Goal: Task Accomplishment & Management: Use online tool/utility

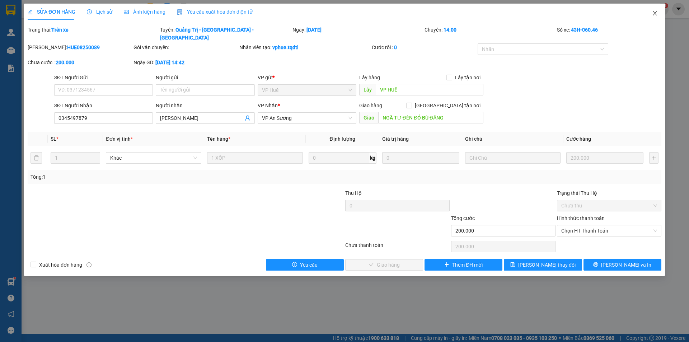
click at [657, 12] on icon "close" at bounding box center [655, 13] width 6 height 6
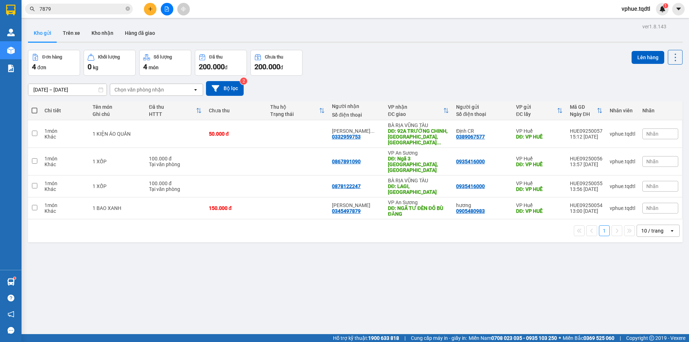
click at [267, 9] on div "Kết quả tìm kiếm ( 71 ) Bộ lọc Mã ĐH Trạng thái Món hàng Thu hộ Tổng cước Chưa …" at bounding box center [344, 9] width 689 height 18
click at [156, 8] on button at bounding box center [150, 9] width 13 height 13
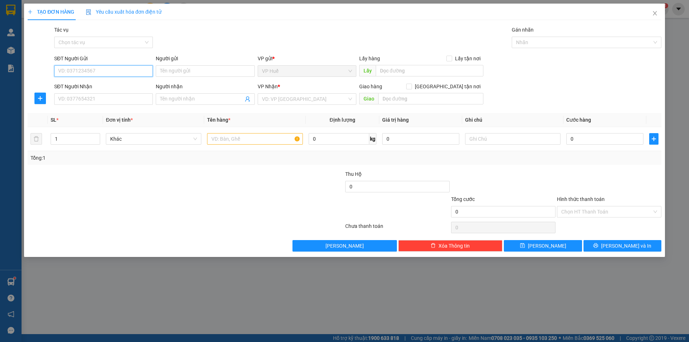
click at [140, 73] on input "SĐT Người Gửi" at bounding box center [103, 70] width 99 height 11
drag, startPoint x: 118, startPoint y: 106, endPoint x: 122, endPoint y: 104, distance: 3.9
click at [121, 104] on div "SĐT Người Nhận VD: 0377654321" at bounding box center [103, 95] width 99 height 25
click at [129, 101] on input "SĐT Người Nhận" at bounding box center [103, 98] width 99 height 11
type input "0385343830"
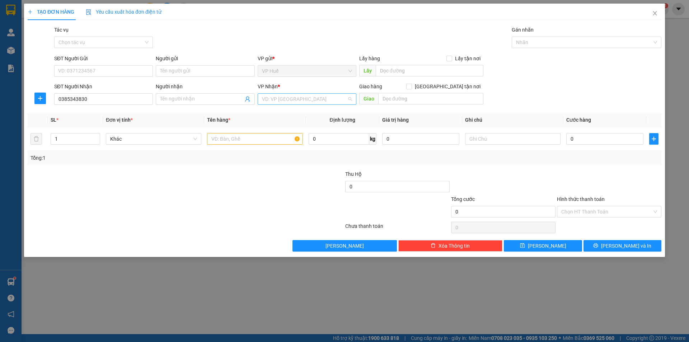
click at [298, 99] on input "search" at bounding box center [304, 99] width 85 height 11
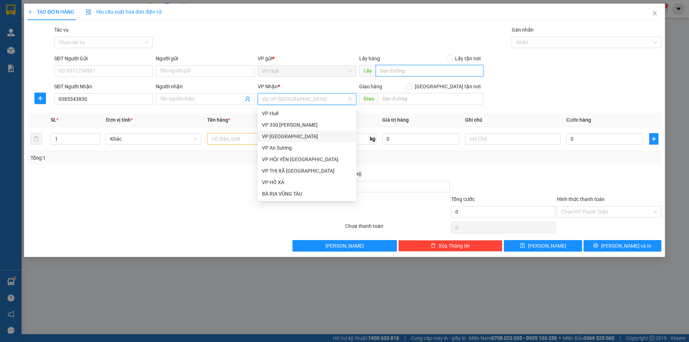
click at [388, 72] on input "text" at bounding box center [430, 70] width 108 height 11
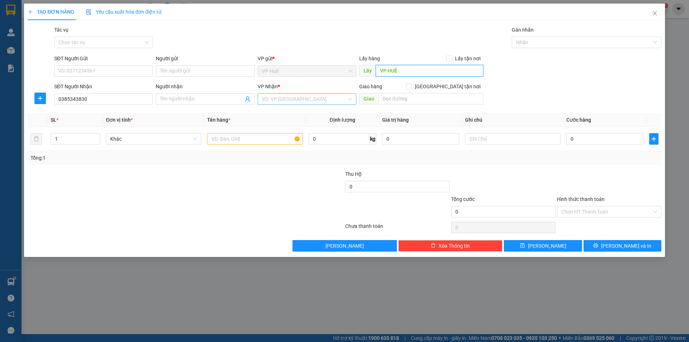
type input "VP HUẾ"
click at [319, 101] on input "search" at bounding box center [304, 99] width 85 height 11
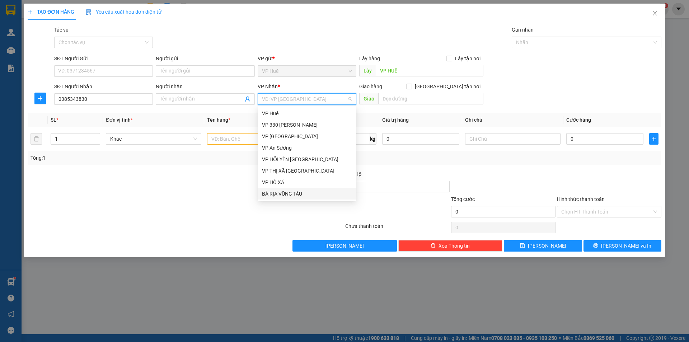
click at [299, 189] on div "BÀ RỊA VŨNG TÀU" at bounding box center [307, 193] width 99 height 11
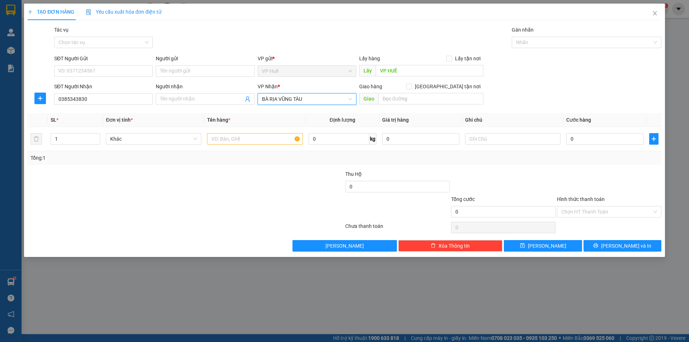
click at [409, 105] on div "Giao hàng [GEOGRAPHIC_DATA] tận nơi [GEOGRAPHIC_DATA]" at bounding box center [421, 95] width 124 height 25
click at [413, 101] on input "text" at bounding box center [430, 98] width 105 height 11
type input "B"
click at [619, 146] on div "0" at bounding box center [604, 139] width 77 height 14
click at [611, 140] on input "0" at bounding box center [604, 138] width 77 height 11
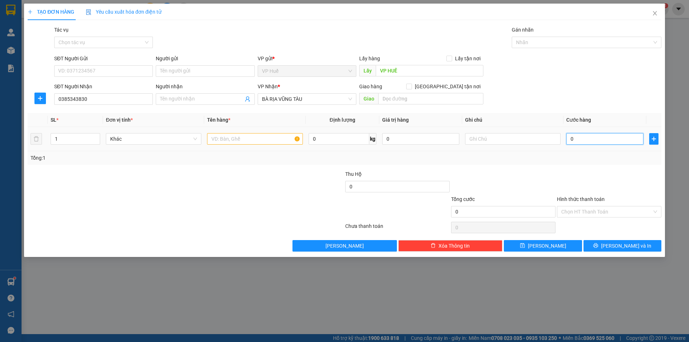
type input "1"
type input "15"
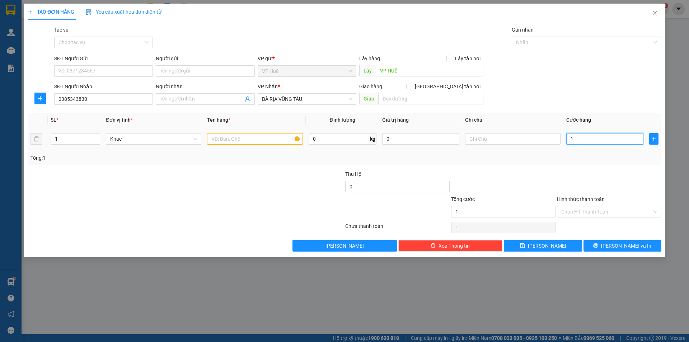
type input "15"
type input "150"
type input "1.500"
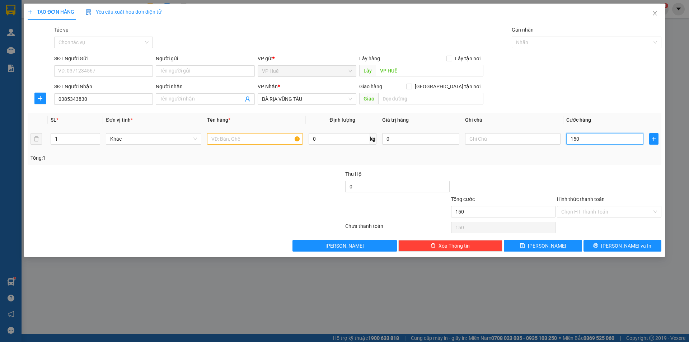
type input "1.500"
type input "15.000"
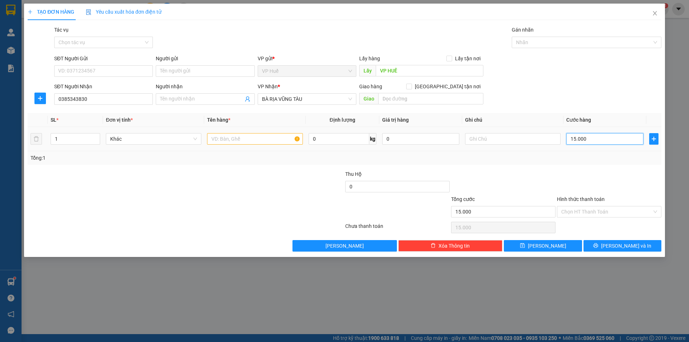
type input "150.000"
click at [413, 96] on input "text" at bounding box center [430, 98] width 105 height 11
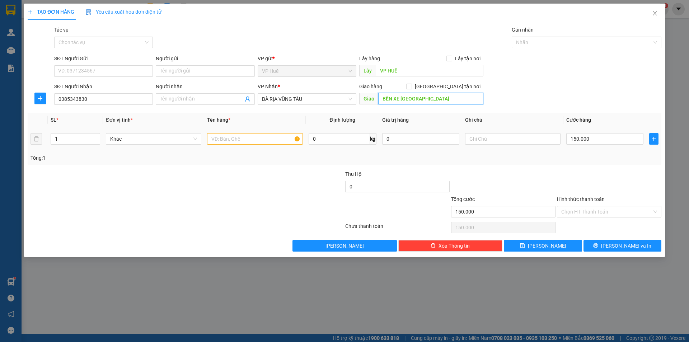
type input "BẾN XE [GEOGRAPHIC_DATA]"
click at [239, 150] on td at bounding box center [254, 139] width 101 height 24
click at [250, 129] on td at bounding box center [254, 139] width 101 height 24
click at [246, 143] on input "text" at bounding box center [254, 138] width 95 height 11
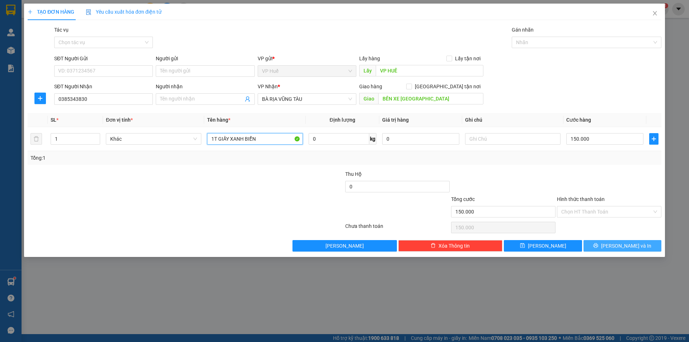
type input "1T GIẤY XANH BIỂN"
click at [630, 248] on span "[PERSON_NAME] và In" at bounding box center [626, 246] width 50 height 8
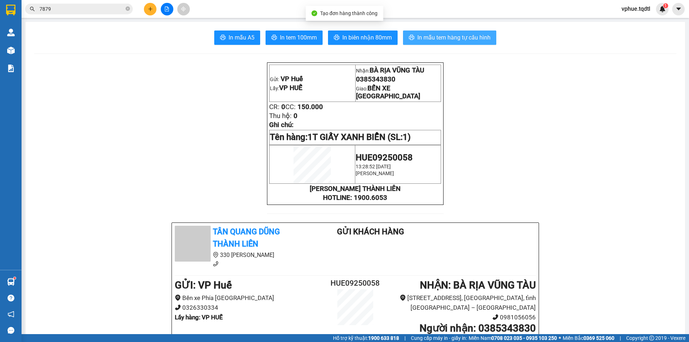
click at [459, 40] on span "In mẫu tem hàng tự cấu hình" at bounding box center [453, 37] width 73 height 9
drag, startPoint x: 145, startPoint y: 15, endPoint x: 149, endPoint y: 11, distance: 6.1
click at [149, 11] on div at bounding box center [167, 9] width 54 height 13
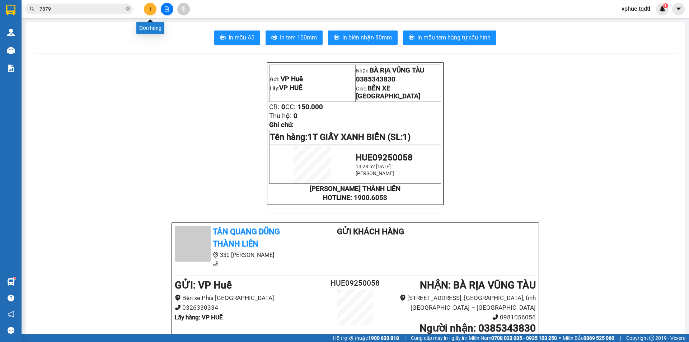
click at [149, 11] on icon "plus" at bounding box center [150, 8] width 5 height 5
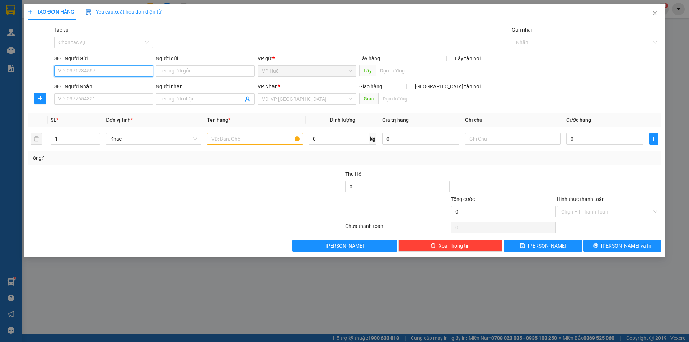
click at [122, 73] on input "SĐT Người Gửi" at bounding box center [103, 70] width 99 height 11
click at [127, 102] on input "SĐT Người Nhận" at bounding box center [103, 98] width 99 height 11
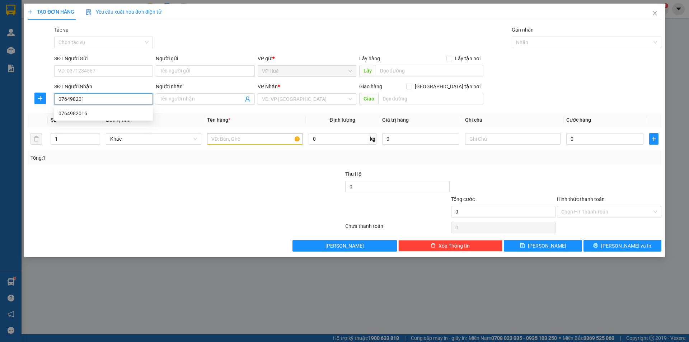
type input "0764982016"
click at [95, 117] on div "0764982016" at bounding box center [103, 113] width 99 height 11
type input "[PERSON_NAME]"
type input "150.000"
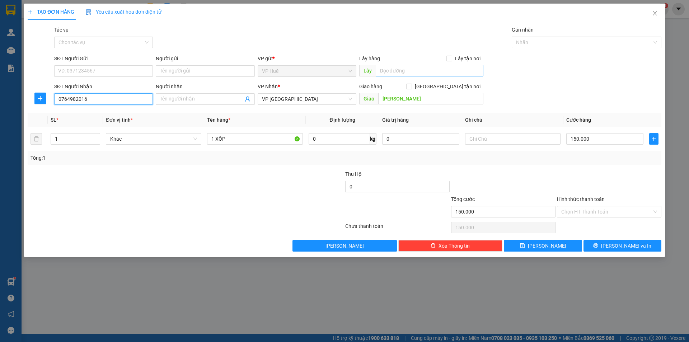
type input "0764982016"
click at [425, 73] on input "text" at bounding box center [430, 70] width 108 height 11
type input "v"
type input "VP HUẾ"
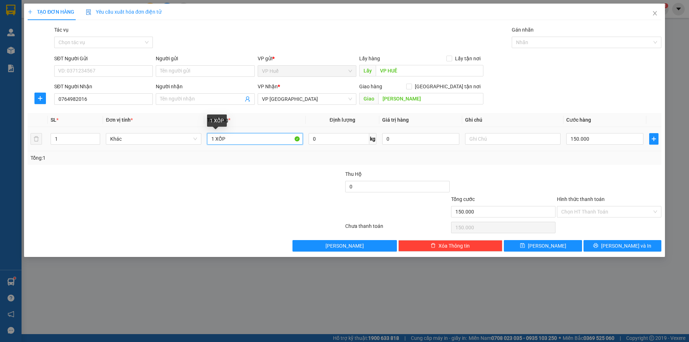
click at [236, 140] on input "1 XỐP" at bounding box center [254, 138] width 95 height 11
type input "1 XỐP KEO VÀNG"
click at [579, 140] on input "150.000" at bounding box center [604, 138] width 77 height 11
click at [409, 97] on input "[PERSON_NAME]" at bounding box center [430, 98] width 105 height 11
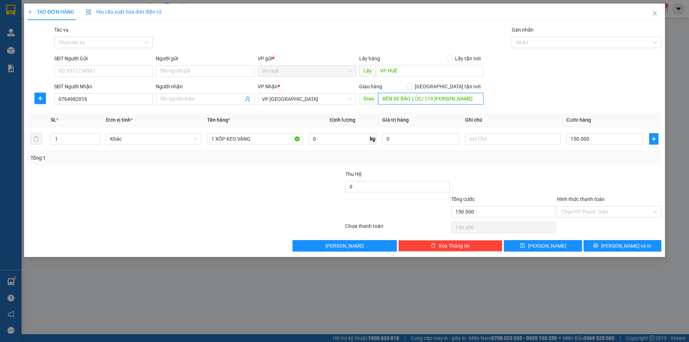
scroll to position [0, 17]
type input "BẾN XE BẢO LỘC/ 119 [PERSON_NAME]"
click at [128, 99] on input "0764982016" at bounding box center [103, 98] width 99 height 11
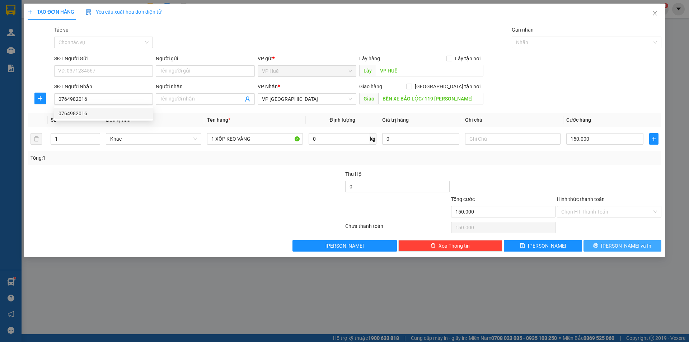
click at [619, 248] on span "[PERSON_NAME] và In" at bounding box center [626, 246] width 50 height 8
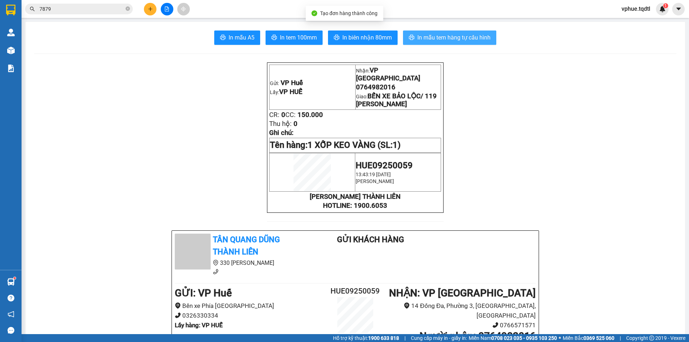
click at [417, 41] on span "In mẫu tem hàng tự cấu hình" at bounding box center [453, 37] width 73 height 9
click at [383, 83] on span "0764982016" at bounding box center [375, 87] width 39 height 8
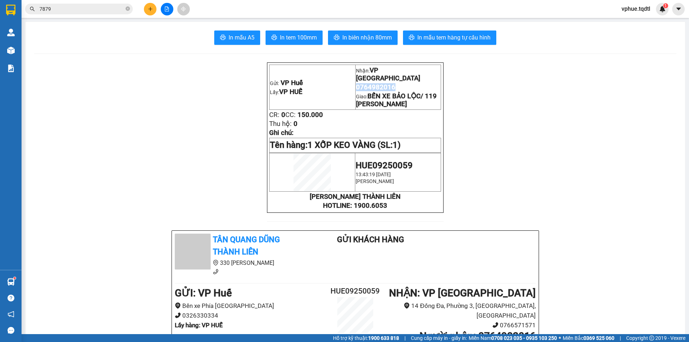
click at [383, 83] on span "0764982016" at bounding box center [375, 87] width 39 height 8
copy span "0764982016"
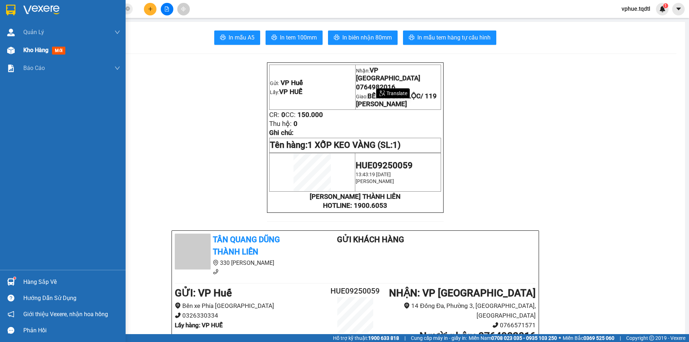
click at [17, 53] on div "Kho hàng mới" at bounding box center [63, 50] width 126 height 18
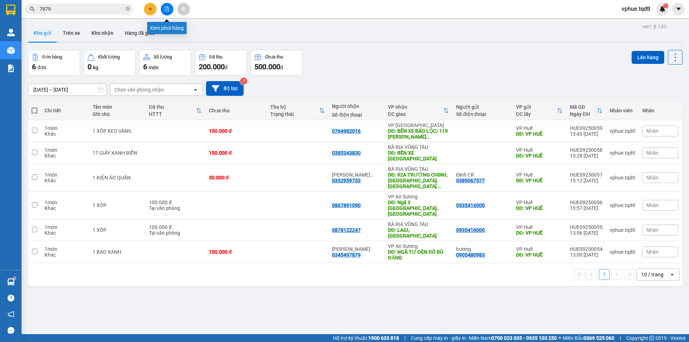
click at [168, 9] on icon "file-add" at bounding box center [166, 8] width 5 height 5
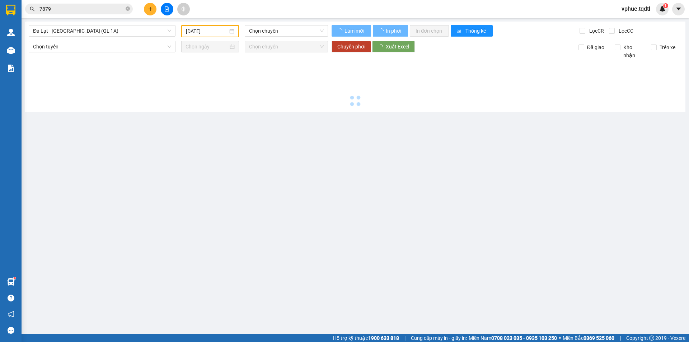
type input "[DATE]"
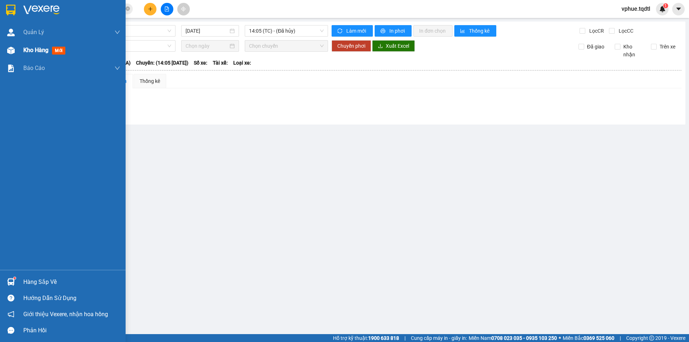
click at [13, 47] on img at bounding box center [11, 51] width 8 height 8
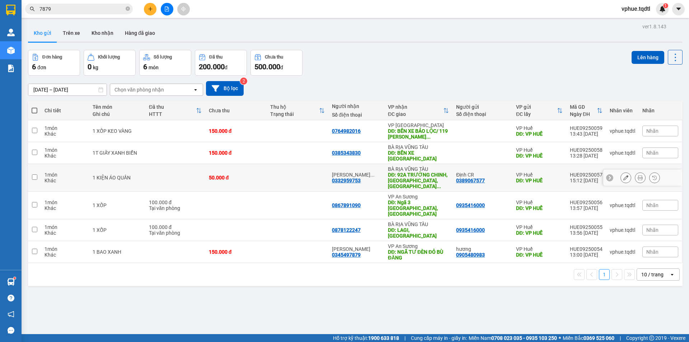
click at [408, 172] on div "DĐ: 92A TRƯỜNG CHINH, [GEOGRAPHIC_DATA], [GEOGRAPHIC_DATA] ..." at bounding box center [418, 180] width 61 height 17
checkbox input "true"
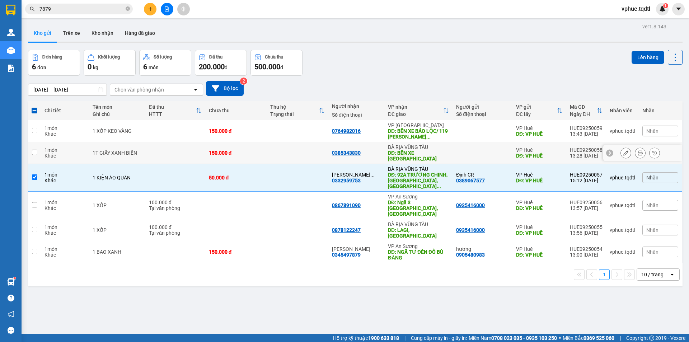
click at [414, 151] on div "DĐ: BẾN XE [GEOGRAPHIC_DATA]" at bounding box center [418, 155] width 61 height 11
checkbox input "true"
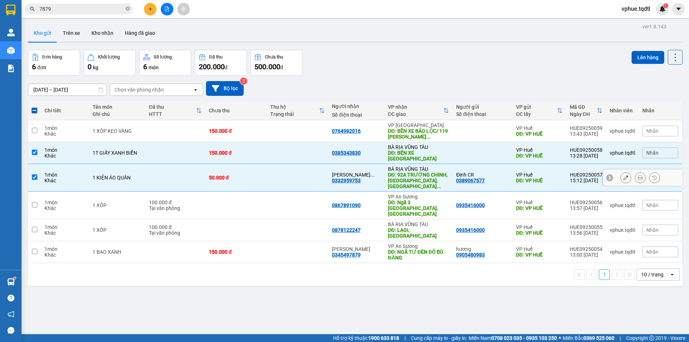
click at [414, 172] on div "DĐ: 92A TRƯỜNG CHINH, [GEOGRAPHIC_DATA], [GEOGRAPHIC_DATA] ..." at bounding box center [418, 180] width 61 height 17
checkbox input "false"
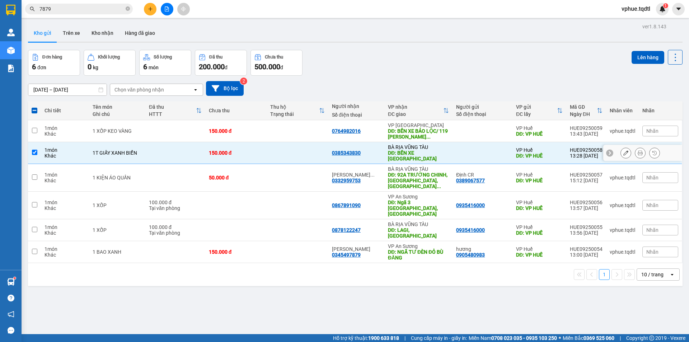
click at [414, 144] on div "BÀ RỊA VŨNG TÀU" at bounding box center [418, 147] width 61 height 6
checkbox input "false"
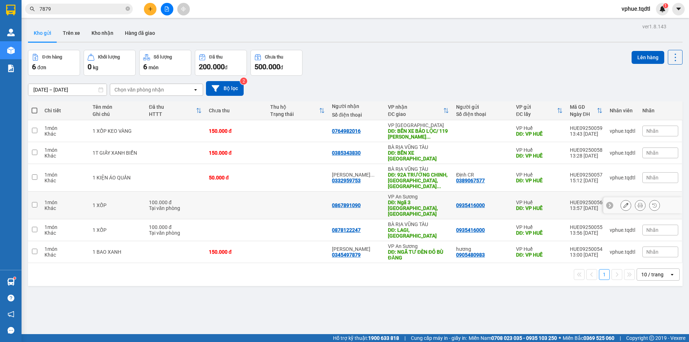
click at [413, 200] on div "DĐ: Ngã 3 [GEOGRAPHIC_DATA], [GEOGRAPHIC_DATA]" at bounding box center [418, 208] width 61 height 17
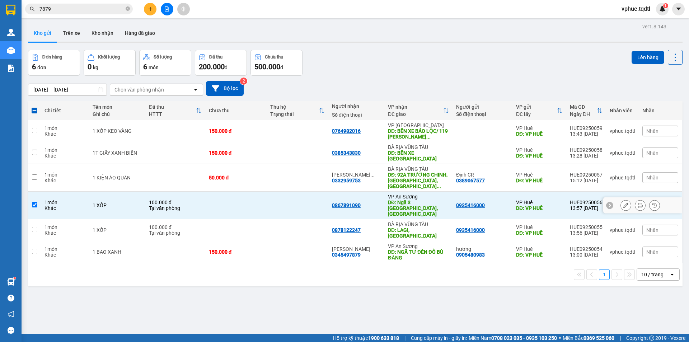
click at [437, 200] on div "DĐ: Ngã 3 [GEOGRAPHIC_DATA], [GEOGRAPHIC_DATA]" at bounding box center [418, 208] width 61 height 17
checkbox input "false"
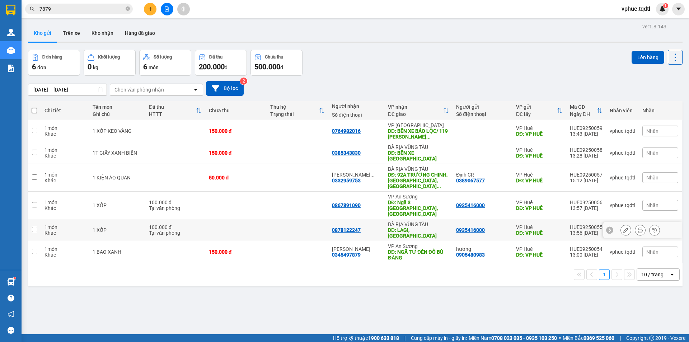
click at [420, 227] on div "DĐ: LAGI, [GEOGRAPHIC_DATA]" at bounding box center [418, 232] width 61 height 11
checkbox input "true"
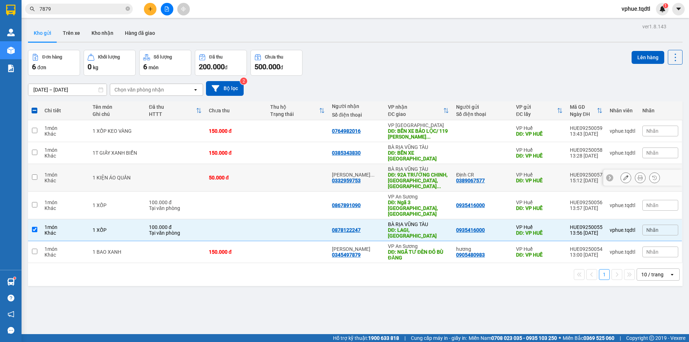
click at [431, 172] on div "DĐ: 92A TRƯỜNG CHINH, [GEOGRAPHIC_DATA], [GEOGRAPHIC_DATA] ..." at bounding box center [418, 180] width 61 height 17
checkbox input "true"
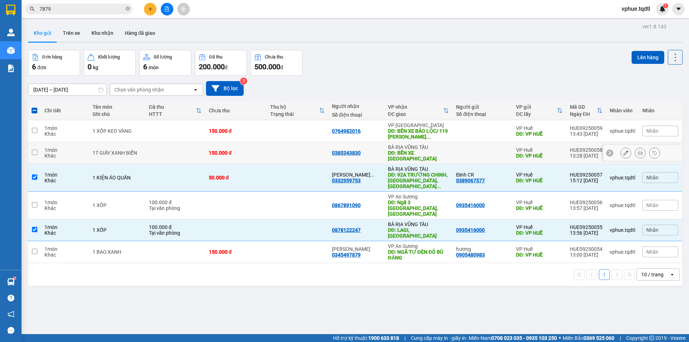
click at [434, 149] on div "BÀ RỊA VŨNG TÀU" at bounding box center [418, 147] width 61 height 6
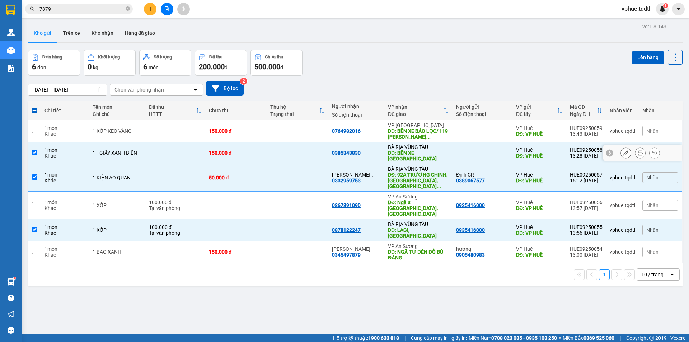
click at [434, 149] on div "BÀ RỊA VŨNG TÀU" at bounding box center [418, 147] width 61 height 6
checkbox input "false"
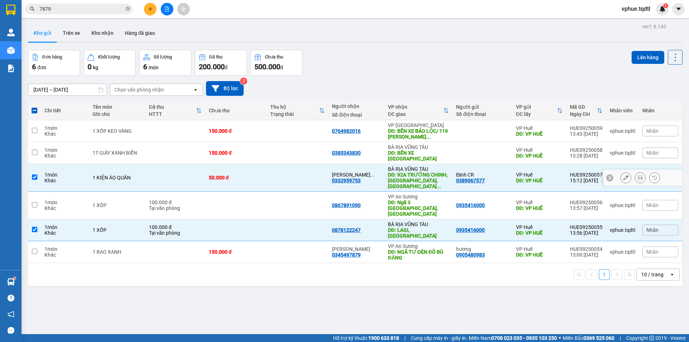
click at [434, 166] on div "BÀ RỊA VŨNG TÀU" at bounding box center [418, 169] width 61 height 6
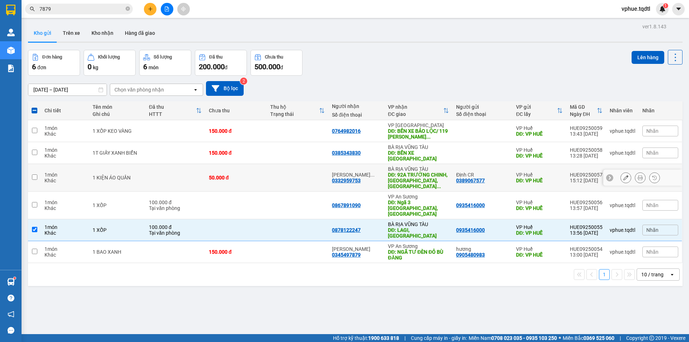
click at [434, 172] on div "DĐ: 92A TRƯỜNG CHINH, [GEOGRAPHIC_DATA], [GEOGRAPHIC_DATA] ..." at bounding box center [418, 180] width 61 height 17
checkbox input "true"
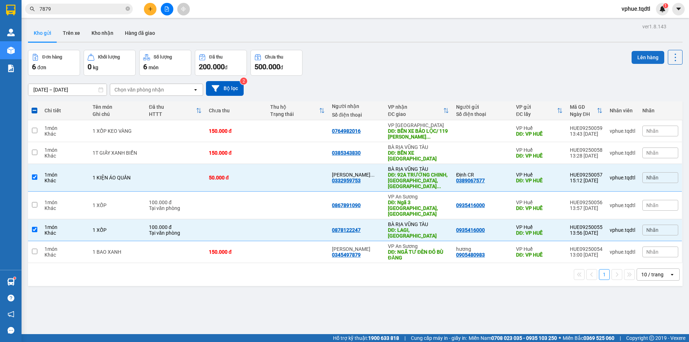
click at [635, 55] on button "Lên hàng" at bounding box center [648, 57] width 33 height 13
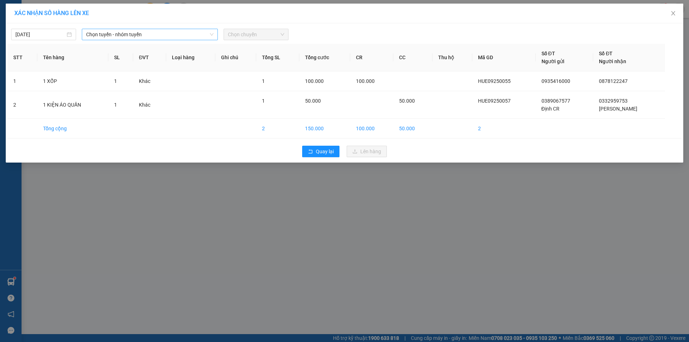
click at [145, 34] on span "Chọn tuyến - nhóm tuyến" at bounding box center [149, 34] width 127 height 11
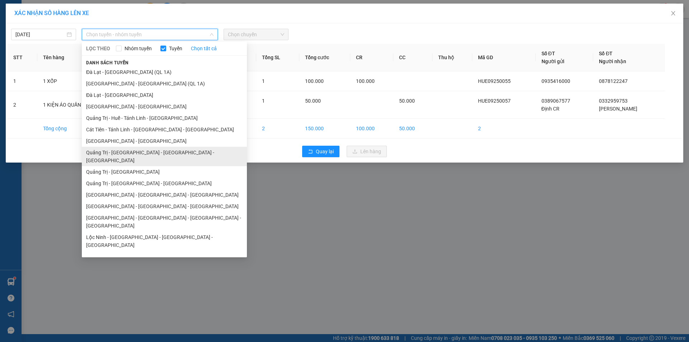
click at [171, 158] on li "Quảng Trị - [GEOGRAPHIC_DATA] - [GEOGRAPHIC_DATA] - [GEOGRAPHIC_DATA]" at bounding box center [164, 156] width 165 height 19
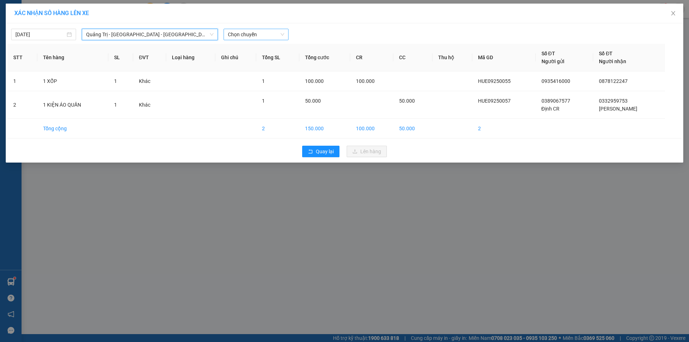
click at [261, 30] on span "Chọn chuyến" at bounding box center [256, 34] width 56 height 11
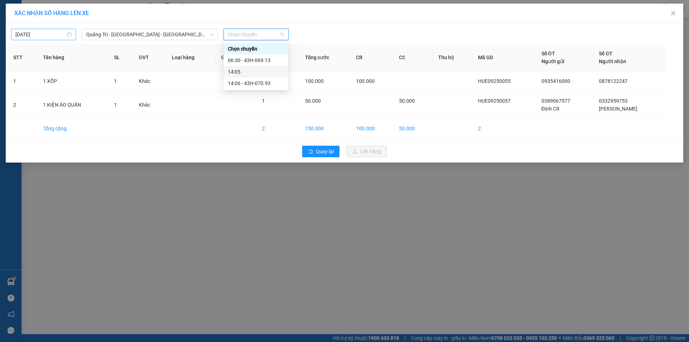
click at [54, 34] on input "[DATE]" at bounding box center [40, 35] width 50 height 8
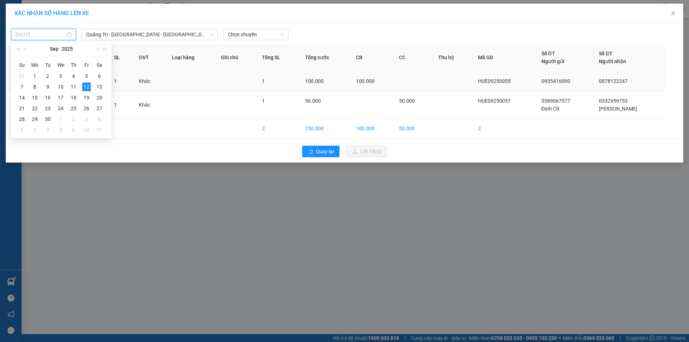
click at [75, 90] on div "11" at bounding box center [73, 87] width 9 height 9
type input "[DATE]"
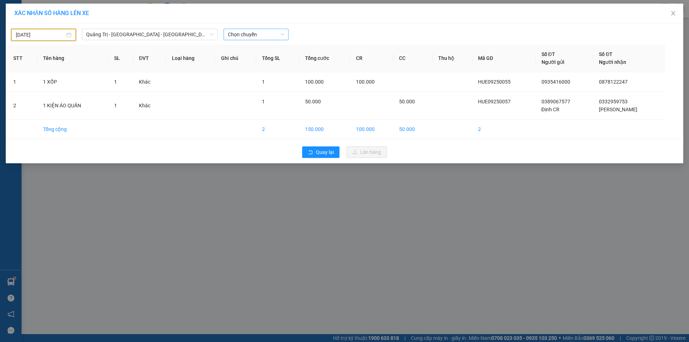
click at [258, 35] on span "Chọn chuyến" at bounding box center [256, 34] width 56 height 11
click at [261, 84] on div "14:06 - 43H-072.36" at bounding box center [256, 83] width 56 height 8
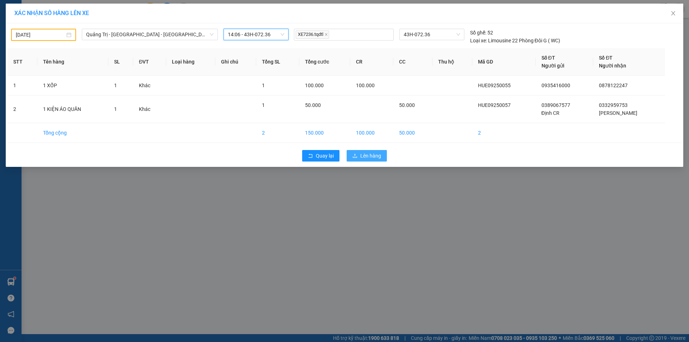
click at [376, 160] on button "Lên hàng" at bounding box center [367, 155] width 40 height 11
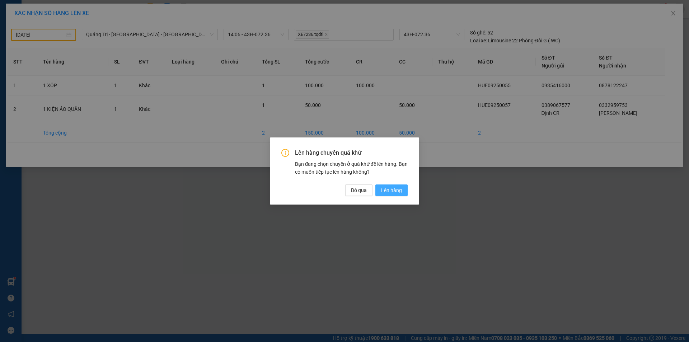
click at [389, 187] on span "Lên hàng" at bounding box center [391, 190] width 21 height 8
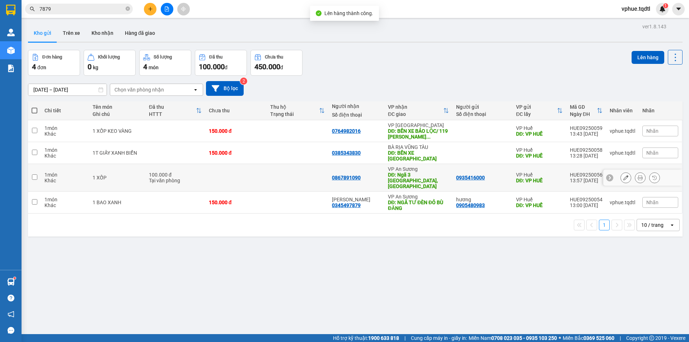
click at [420, 173] on div "DĐ: Ngã 3 [GEOGRAPHIC_DATA], [GEOGRAPHIC_DATA]" at bounding box center [418, 180] width 61 height 17
checkbox input "true"
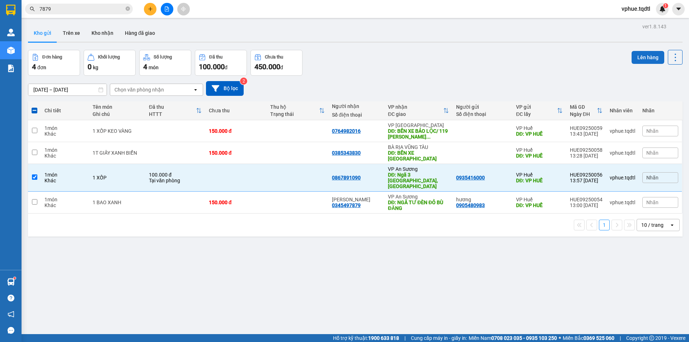
click at [633, 55] on button "Lên hàng" at bounding box center [648, 57] width 33 height 13
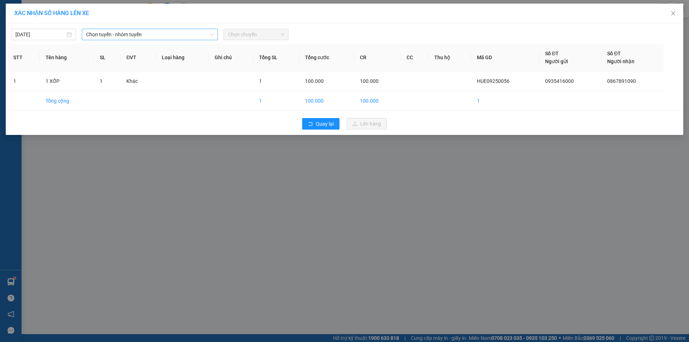
click at [122, 30] on span "Chọn tuyến - nhóm tuyến" at bounding box center [149, 34] width 127 height 11
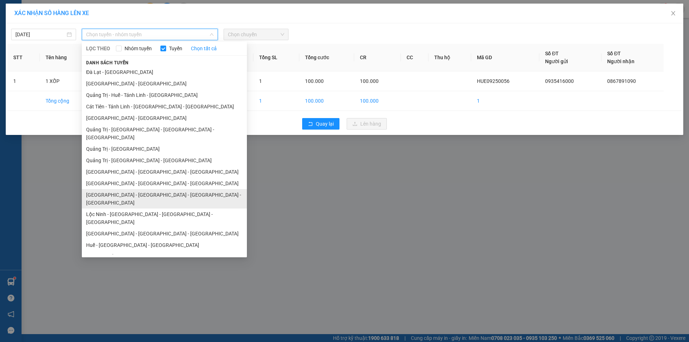
scroll to position [36, 0]
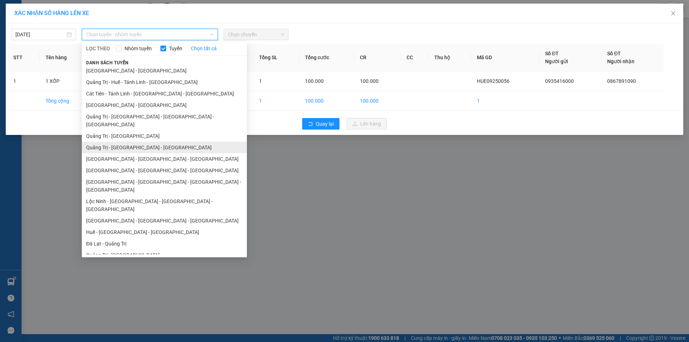
click at [194, 144] on li "Quảng Trị - [GEOGRAPHIC_DATA] - [GEOGRAPHIC_DATA]" at bounding box center [164, 147] width 165 height 11
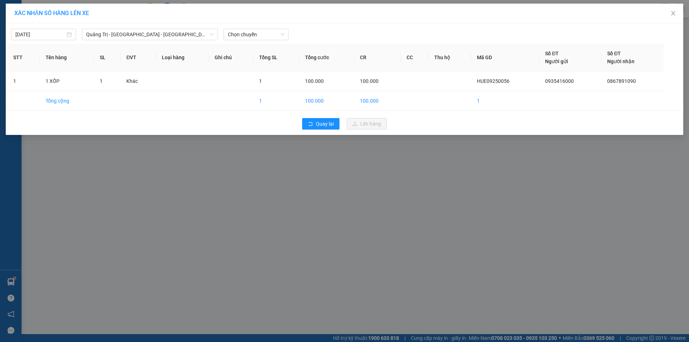
click at [271, 41] on div "[DATE] [GEOGRAPHIC_DATA] - [GEOGRAPHIC_DATA] - [GEOGRAPHIC_DATA] LỌC THEO Nhóm …" at bounding box center [345, 79] width 678 height 112
click at [275, 34] on span "Chọn chuyến" at bounding box center [256, 34] width 56 height 11
drag, startPoint x: 16, startPoint y: 27, endPoint x: 23, endPoint y: 30, distance: 7.7
click at [18, 27] on div "[DATE] [GEOGRAPHIC_DATA] - [GEOGRAPHIC_DATA] - [GEOGRAPHIC_DATA] LỌC THEO Nhóm …" at bounding box center [345, 32] width 674 height 15
click at [23, 30] on div "[DATE]" at bounding box center [43, 34] width 65 height 11
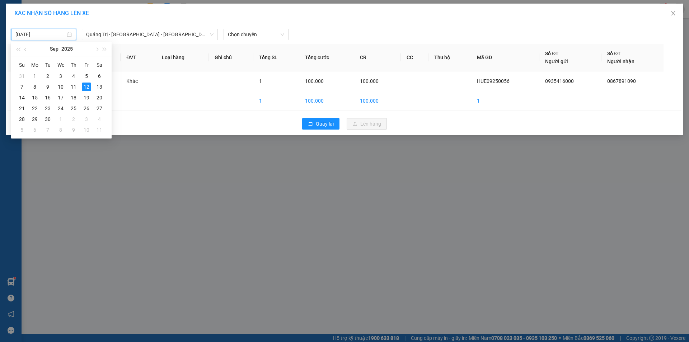
click at [27, 33] on input "[DATE]" at bounding box center [40, 35] width 50 height 8
click at [78, 86] on td "11" at bounding box center [73, 86] width 13 height 11
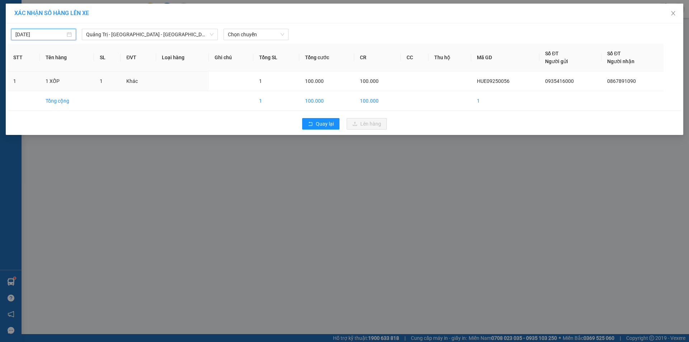
type input "[DATE]"
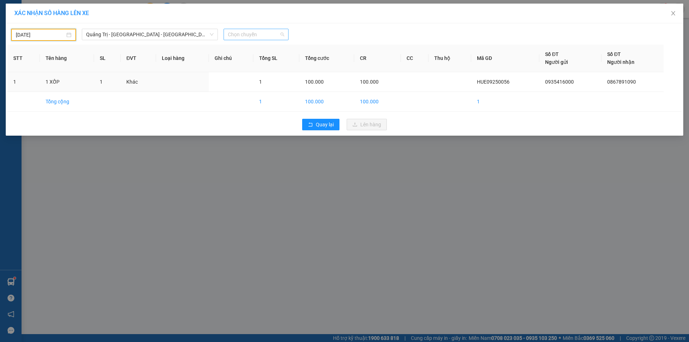
click at [249, 38] on span "Chọn chuyến" at bounding box center [256, 34] width 56 height 11
click at [275, 61] on div "14:00 - 43H-062.76" at bounding box center [256, 60] width 56 height 8
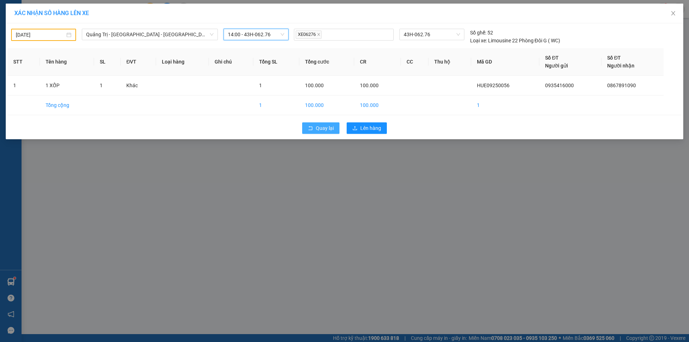
click at [317, 130] on span "Quay lại" at bounding box center [325, 128] width 18 height 8
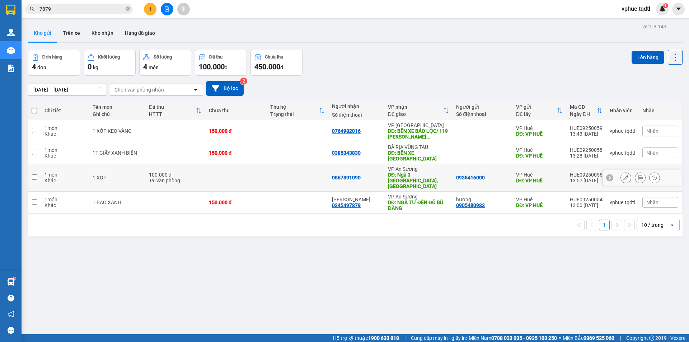
click at [429, 173] on div "DĐ: Ngã 3 [GEOGRAPHIC_DATA], [GEOGRAPHIC_DATA]" at bounding box center [418, 180] width 61 height 17
checkbox input "true"
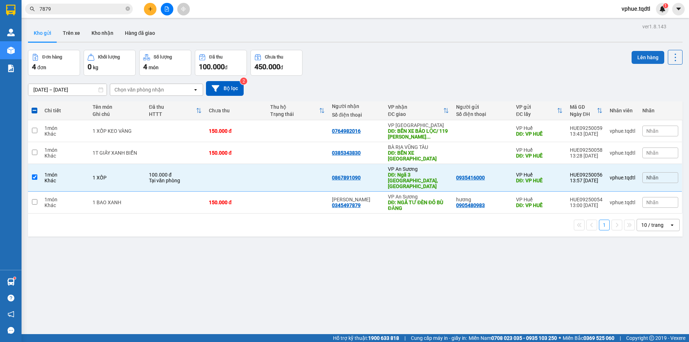
click at [638, 55] on button "Lên hàng" at bounding box center [648, 57] width 33 height 13
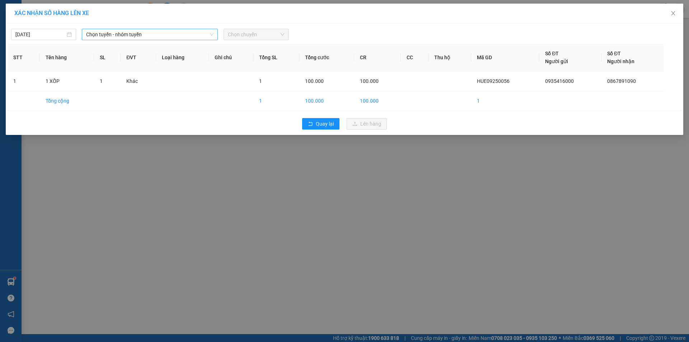
click at [204, 36] on span "Chọn tuyến - nhóm tuyến" at bounding box center [149, 34] width 127 height 11
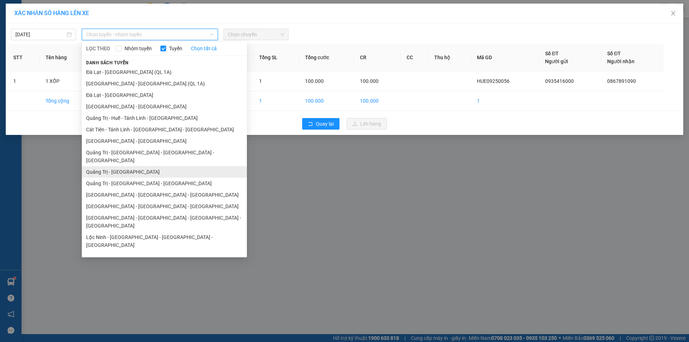
click at [174, 166] on li "Quảng Trị - [GEOGRAPHIC_DATA]" at bounding box center [164, 171] width 165 height 11
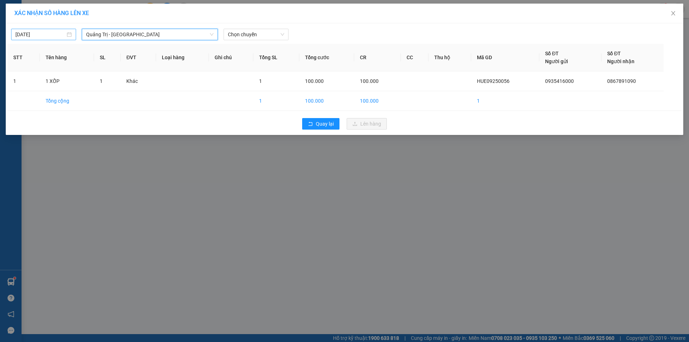
click at [50, 34] on input "[DATE]" at bounding box center [40, 35] width 50 height 8
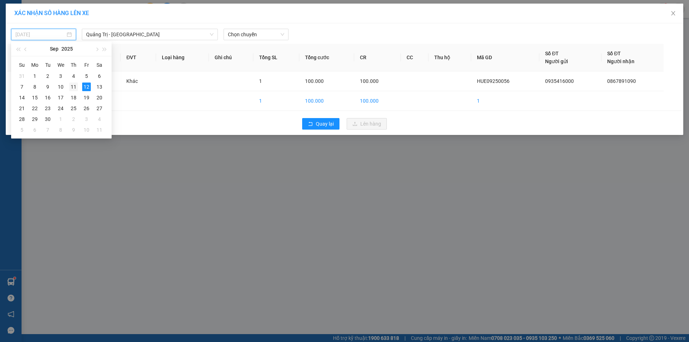
click at [71, 87] on div "11" at bounding box center [73, 87] width 9 height 9
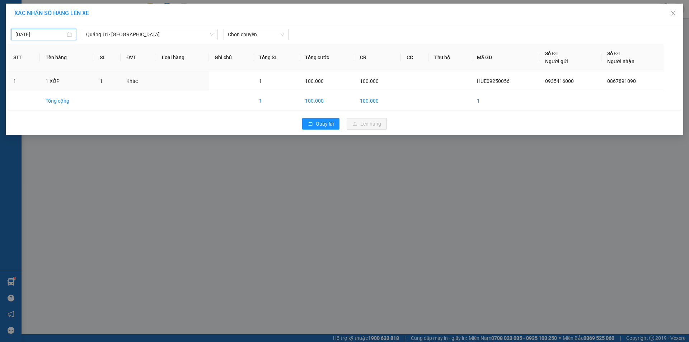
type input "[DATE]"
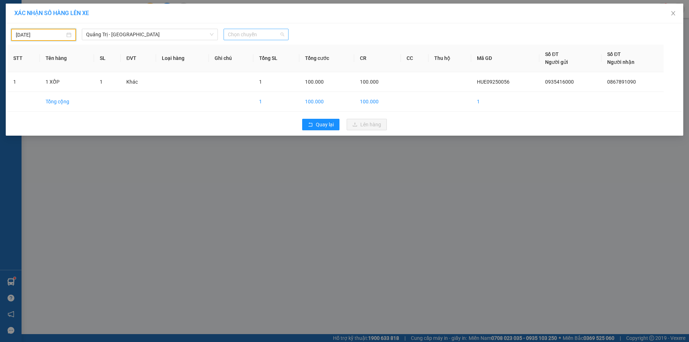
click at [237, 30] on span "Chọn chuyến" at bounding box center [256, 34] width 56 height 11
click at [406, 103] on td at bounding box center [415, 102] width 28 height 20
click at [254, 40] on div "Chọn chuyến" at bounding box center [256, 34] width 65 height 11
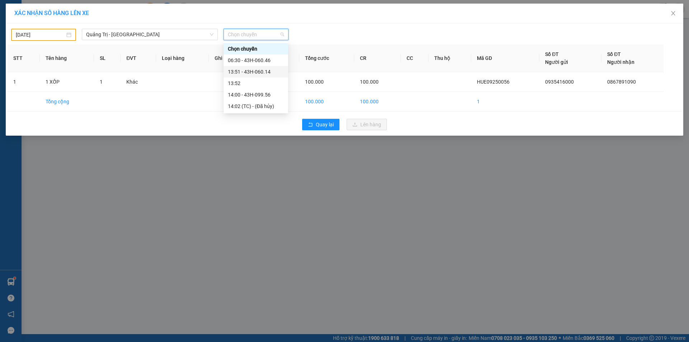
click at [280, 74] on div "13:51 - 43H-060.14" at bounding box center [256, 72] width 56 height 8
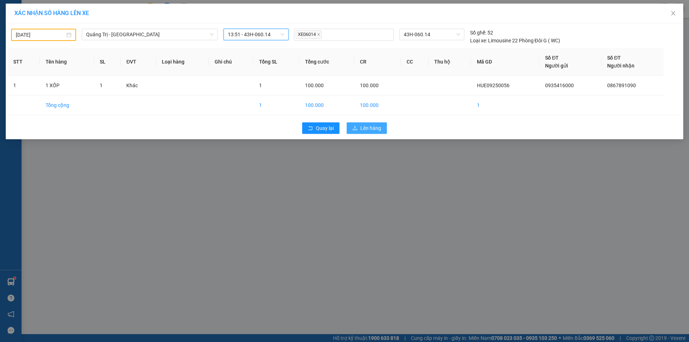
click at [374, 129] on span "Lên hàng" at bounding box center [370, 128] width 21 height 8
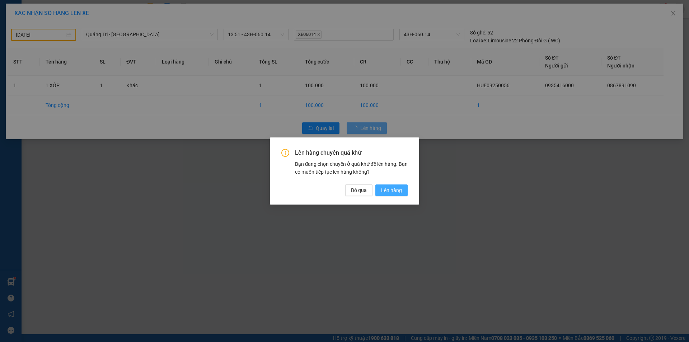
click at [395, 194] on button "Lên hàng" at bounding box center [391, 190] width 32 height 11
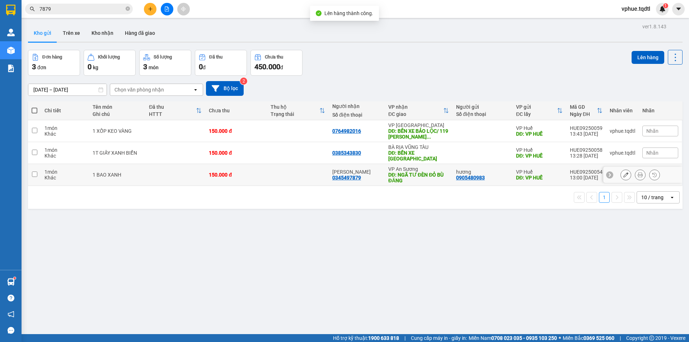
click at [419, 177] on div "DĐ: NGÃ TƯ ĐÈN ĐỎ BÙ ĐĂNG" at bounding box center [418, 177] width 61 height 11
checkbox input "true"
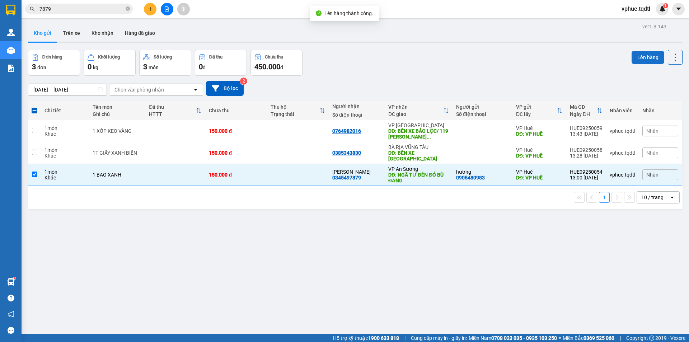
click at [635, 58] on button "Lên hàng" at bounding box center [648, 57] width 33 height 13
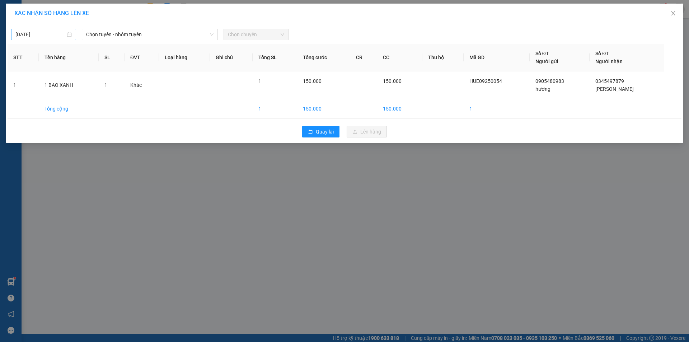
click at [55, 34] on input "[DATE]" at bounding box center [40, 35] width 50 height 8
click at [71, 89] on div "11" at bounding box center [73, 87] width 9 height 9
type input "[DATE]"
drag, startPoint x: 180, startPoint y: 11, endPoint x: 177, endPoint y: 16, distance: 6.5
click at [177, 16] on div "XÁC NHẬN SỐ HÀNG LÊN XE" at bounding box center [344, 13] width 661 height 8
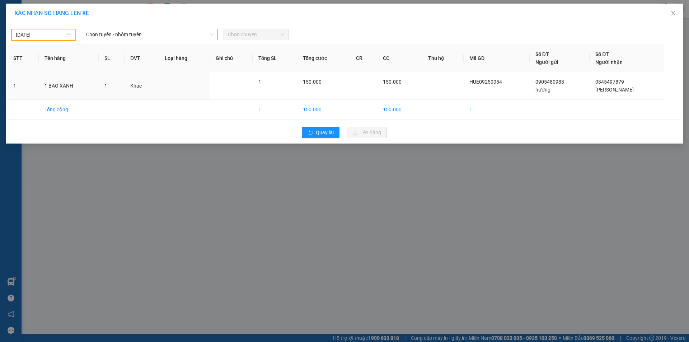
click at [163, 38] on span "Chọn tuyến - nhóm tuyến" at bounding box center [149, 34] width 127 height 11
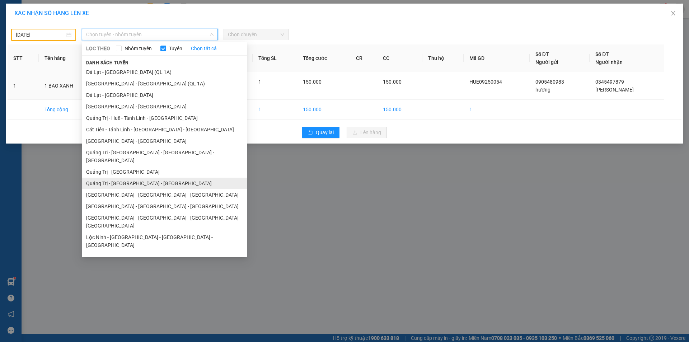
click at [187, 178] on li "Quảng Trị - [GEOGRAPHIC_DATA] - [GEOGRAPHIC_DATA]" at bounding box center [164, 183] width 165 height 11
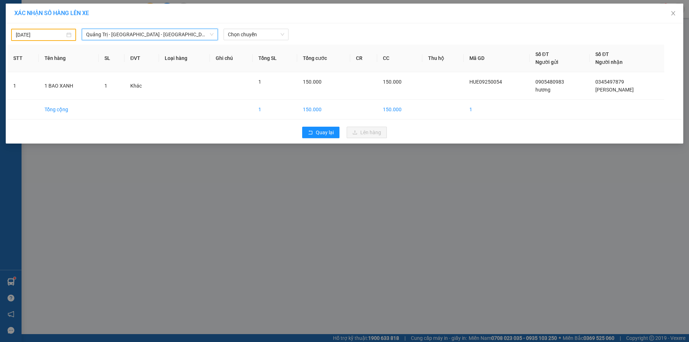
click at [257, 25] on div "[DATE] [GEOGRAPHIC_DATA] - [GEOGRAPHIC_DATA] - [GEOGRAPHIC_DATA] [GEOGRAPHIC_DA…" at bounding box center [345, 33] width 674 height 16
click at [256, 36] on span "Chọn chuyến" at bounding box center [256, 34] width 56 height 11
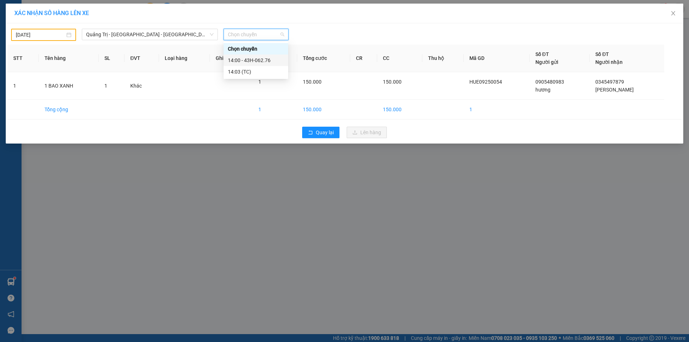
click at [275, 60] on div "14:00 - 43H-062.76" at bounding box center [256, 60] width 56 height 8
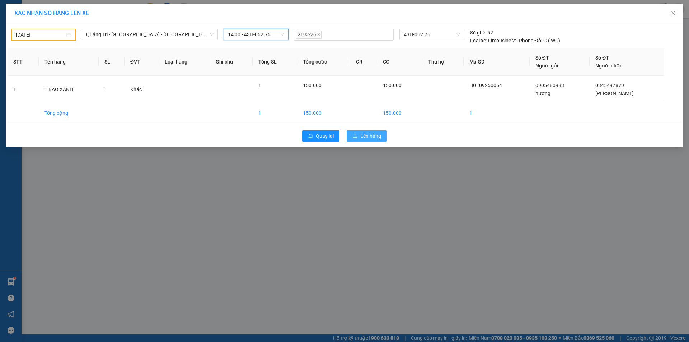
click at [375, 139] on span "Lên hàng" at bounding box center [370, 136] width 21 height 8
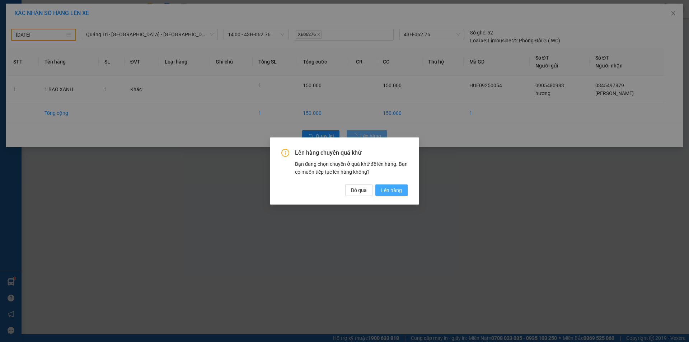
click at [386, 195] on button "Lên hàng" at bounding box center [391, 190] width 32 height 11
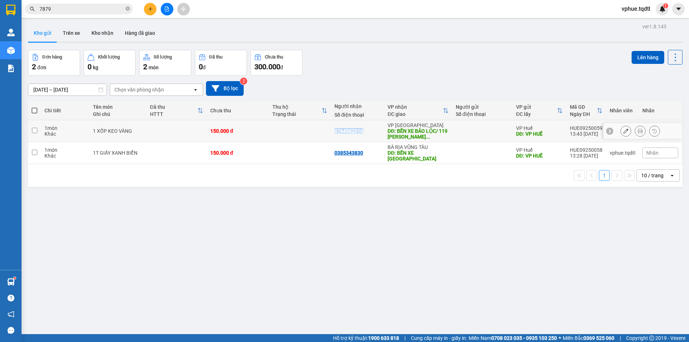
drag, startPoint x: 330, startPoint y: 134, endPoint x: 360, endPoint y: 133, distance: 30.5
click at [360, 133] on td "0764982016" at bounding box center [357, 131] width 53 height 22
checkbox input "true"
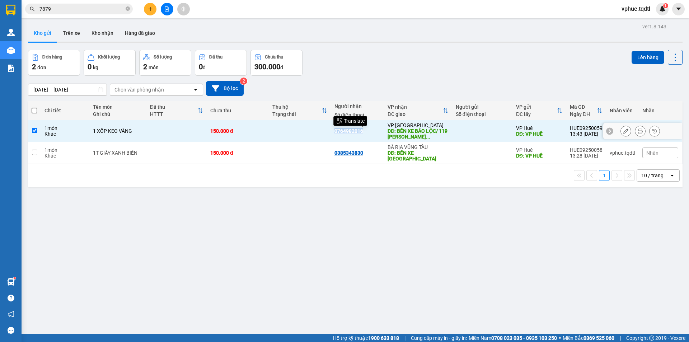
copy div "0764982016"
click at [170, 4] on button at bounding box center [167, 9] width 13 height 13
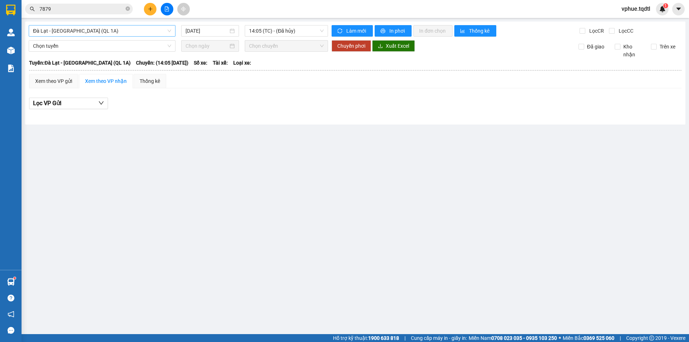
click at [117, 30] on span "Đà Lạt - [GEOGRAPHIC_DATA] (QL 1A)" at bounding box center [102, 30] width 138 height 11
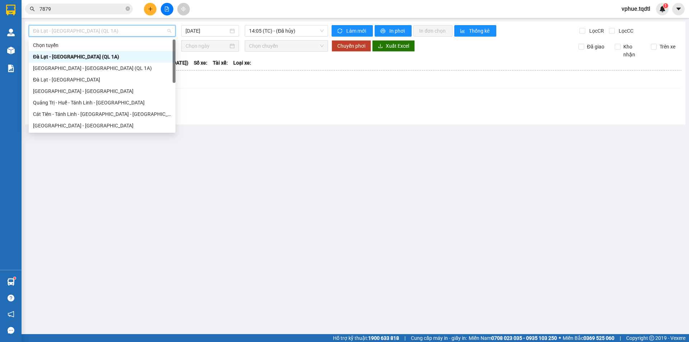
click at [117, 30] on span "Đà Lạt - [GEOGRAPHIC_DATA] (QL 1A)" at bounding box center [102, 30] width 138 height 11
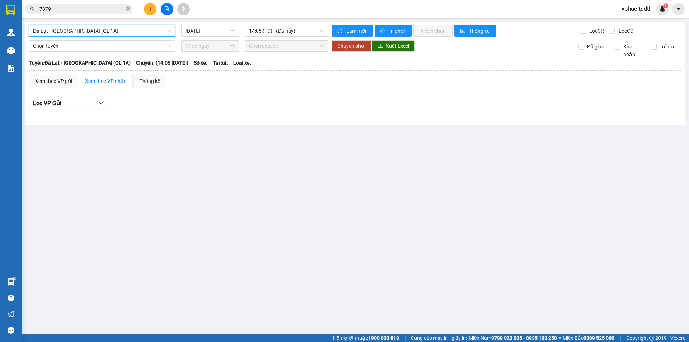
click at [117, 30] on span "Đà Lạt - [GEOGRAPHIC_DATA] (QL 1A)" at bounding box center [102, 30] width 138 height 11
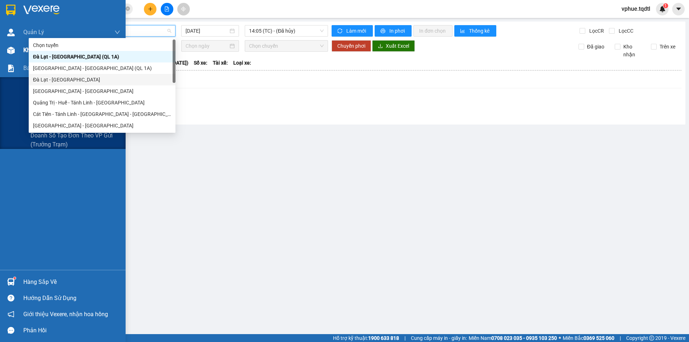
click at [9, 47] on img at bounding box center [11, 51] width 8 height 8
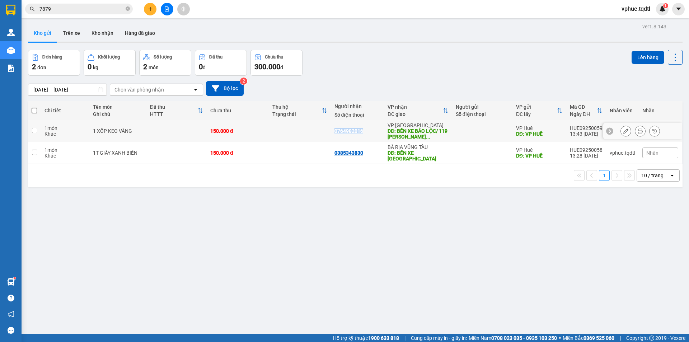
drag, startPoint x: 333, startPoint y: 132, endPoint x: 364, endPoint y: 128, distance: 30.8
click at [364, 128] on div "0764982016" at bounding box center [358, 131] width 46 height 6
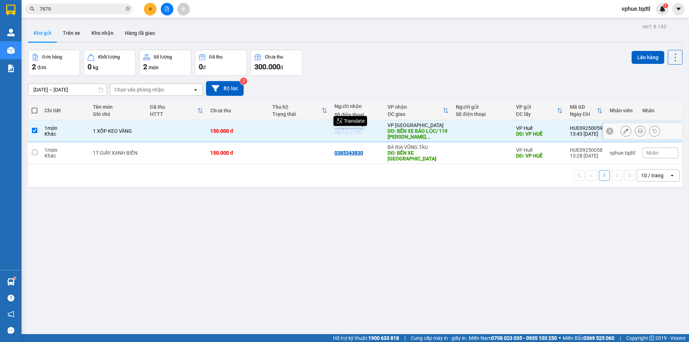
copy div "0764982016"
click at [348, 178] on div "1 10 / trang open" at bounding box center [355, 175] width 655 height 23
drag, startPoint x: 331, startPoint y: 129, endPoint x: 362, endPoint y: 134, distance: 31.6
click at [362, 134] on td "0764982016" at bounding box center [357, 131] width 53 height 22
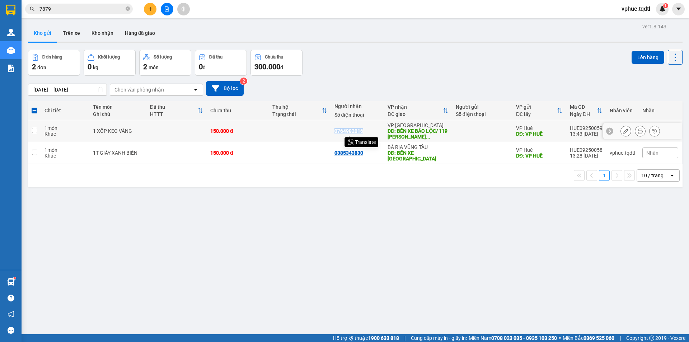
copy div "0764982016"
click at [244, 172] on div "1 10 / trang open" at bounding box center [355, 175] width 649 height 12
drag, startPoint x: 332, startPoint y: 130, endPoint x: 363, endPoint y: 128, distance: 30.6
click at [363, 128] on div "0764982016" at bounding box center [358, 131] width 46 height 6
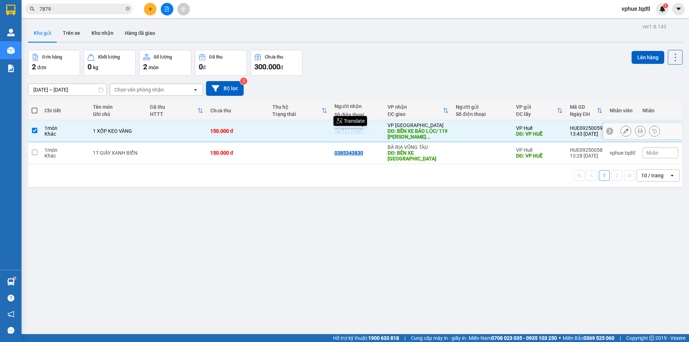
copy div "0764982016"
click at [318, 169] on div "1 10 / trang open" at bounding box center [355, 175] width 649 height 12
click at [173, 120] on th "Đã thu HTTT" at bounding box center [176, 110] width 60 height 19
checkbox input "false"
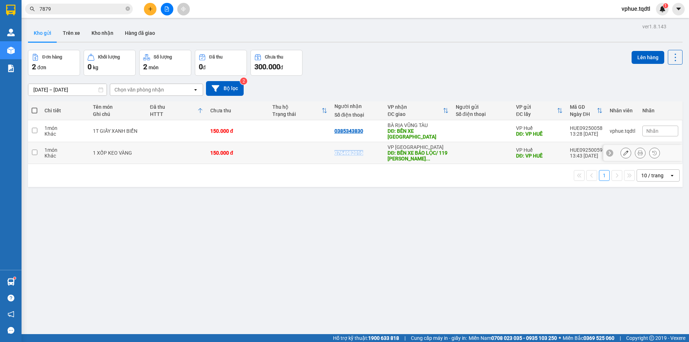
drag, startPoint x: 329, startPoint y: 151, endPoint x: 369, endPoint y: 147, distance: 40.0
click at [369, 147] on tr "1 món Khác 1 XỐP KEO VÀNG 150.000 đ 0764982016 VP Đà Lạt DĐ: BẾN XE BẢO LỘC/ 11…" at bounding box center [355, 153] width 655 height 22
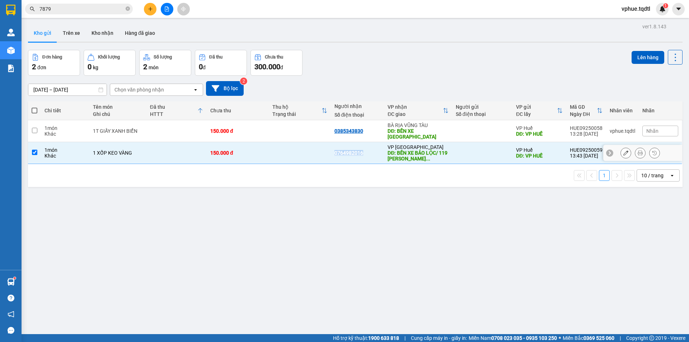
copy div "0764982016"
click at [336, 206] on div "ver 1.8.143 Kho gửi Trên xe Kho nhận Hàng đã giao Đơn hàng 2 đơn Khối lượng 0 k…" at bounding box center [355, 193] width 661 height 342
click at [122, 151] on td "1 XỐP KEO VÀNG" at bounding box center [117, 153] width 57 height 22
checkbox input "false"
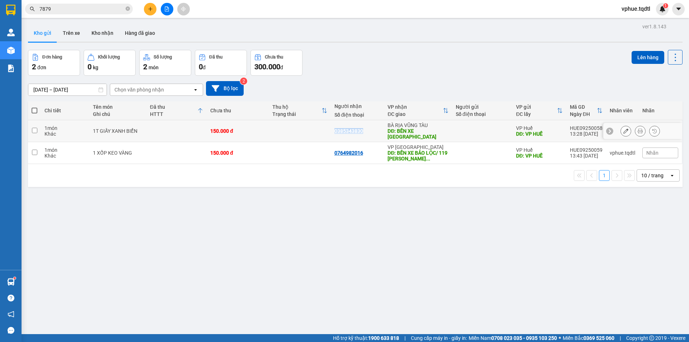
drag, startPoint x: 328, startPoint y: 124, endPoint x: 360, endPoint y: 126, distance: 32.0
click at [360, 126] on tr "1 món Khác 1T GIẤY XANH BIỂN 150.000 đ 0385343830 [GEOGRAPHIC_DATA] DĐ: BẾN [GE…" at bounding box center [355, 131] width 655 height 22
checkbox input "true"
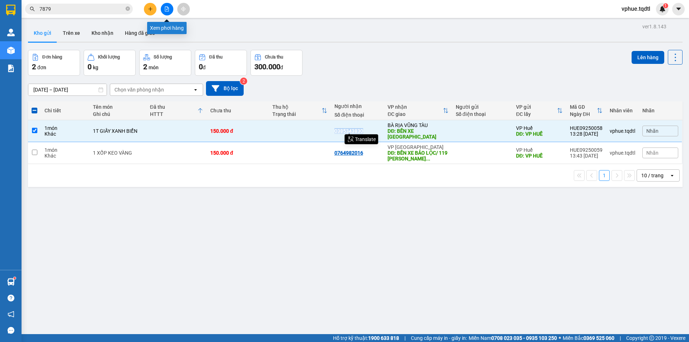
click at [167, 13] on button at bounding box center [167, 9] width 13 height 13
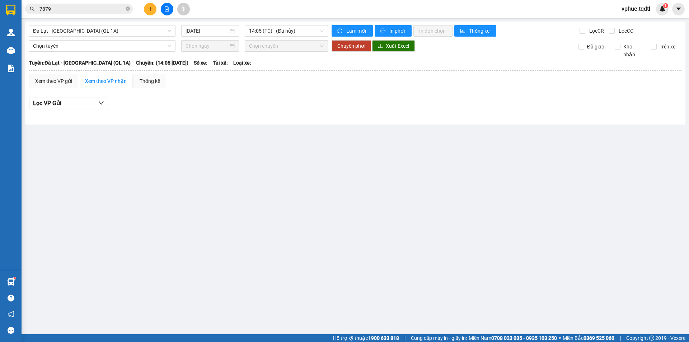
drag, startPoint x: 111, startPoint y: 34, endPoint x: 114, endPoint y: 37, distance: 4.6
click at [112, 34] on span "Đà Lạt - [GEOGRAPHIC_DATA] (QL 1A)" at bounding box center [102, 30] width 138 height 11
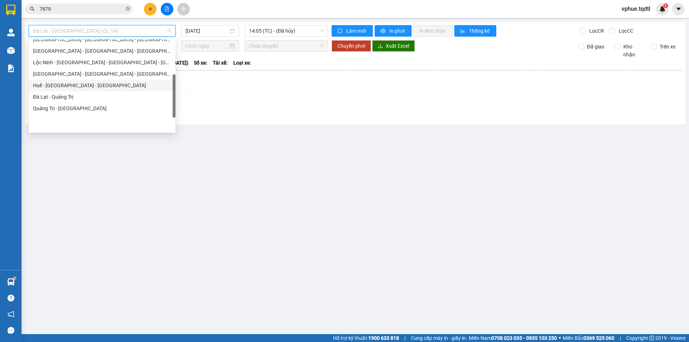
scroll to position [108, 0]
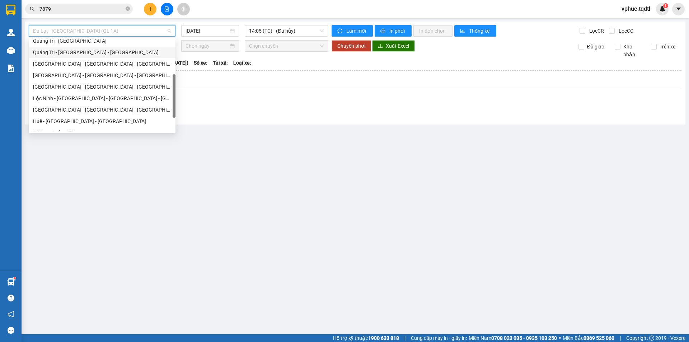
click at [92, 47] on div "Quảng Trị - [GEOGRAPHIC_DATA] - [GEOGRAPHIC_DATA]" at bounding box center [102, 52] width 147 height 11
type input "[DATE]"
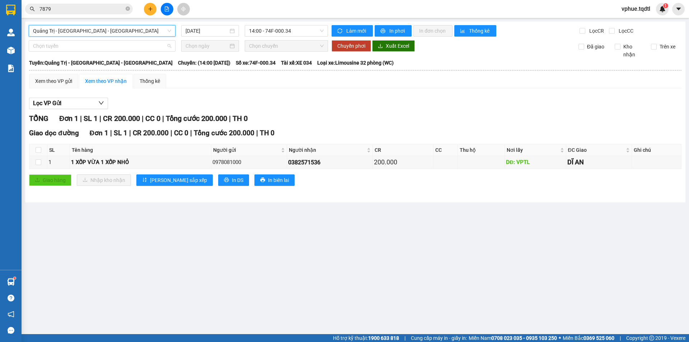
drag, startPoint x: 100, startPoint y: 41, endPoint x: 106, endPoint y: 38, distance: 6.5
click at [102, 41] on span "Chọn tuyến" at bounding box center [102, 46] width 138 height 11
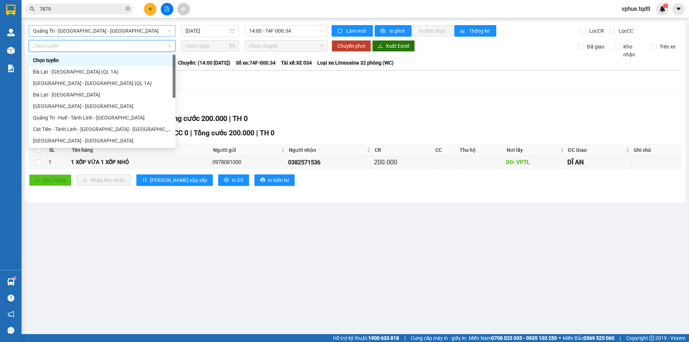
click at [109, 33] on span "Quảng Trị - [GEOGRAPHIC_DATA] - [GEOGRAPHIC_DATA]" at bounding box center [102, 30] width 138 height 11
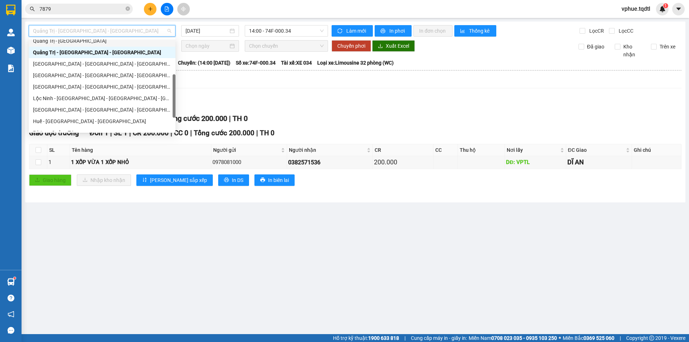
click at [99, 42] on div "Quảng Trị - [GEOGRAPHIC_DATA]" at bounding box center [102, 41] width 138 height 8
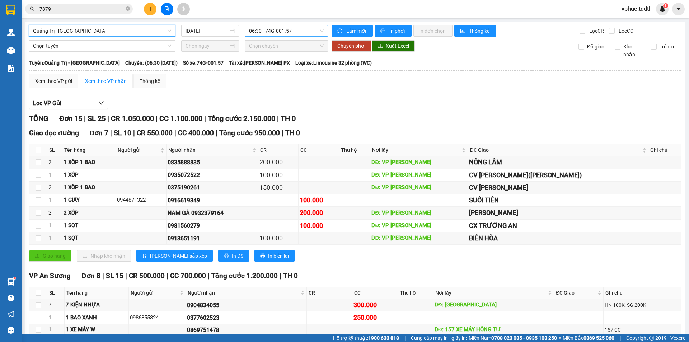
click at [260, 33] on span "06:30 - 74G-001.57" at bounding box center [286, 30] width 75 height 11
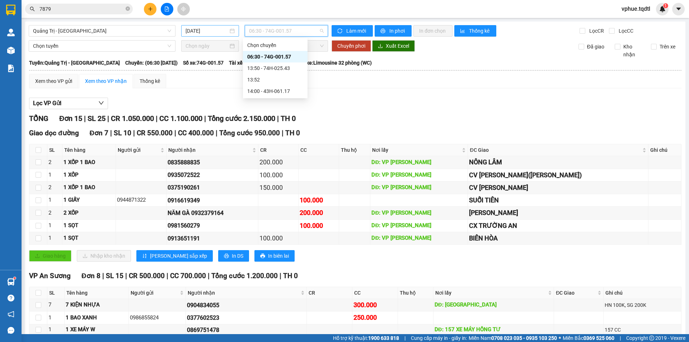
click at [193, 28] on input "[DATE]" at bounding box center [207, 31] width 43 height 8
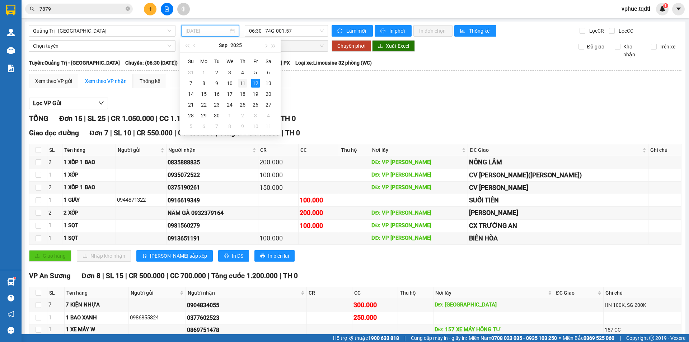
click at [242, 84] on div "11" at bounding box center [242, 83] width 9 height 9
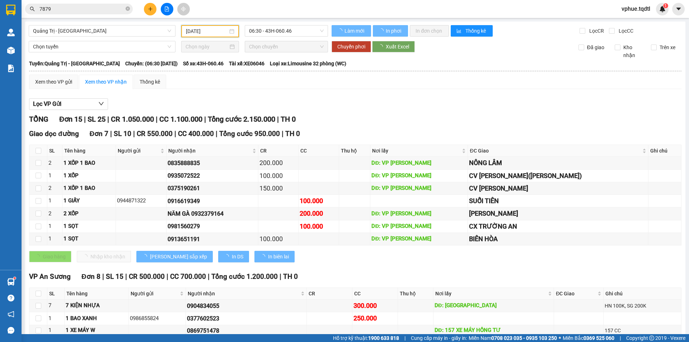
type input "[DATE]"
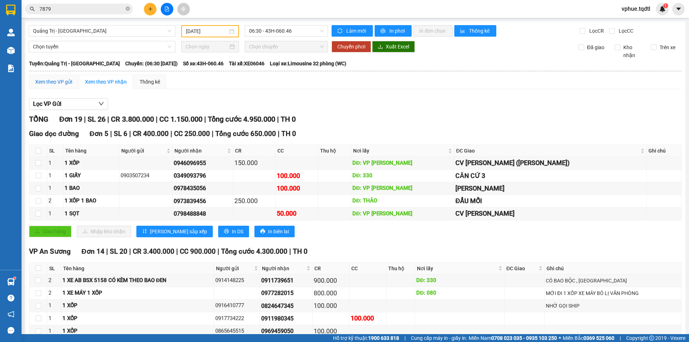
click at [64, 83] on div "Xem theo VP gửi" at bounding box center [53, 82] width 37 height 8
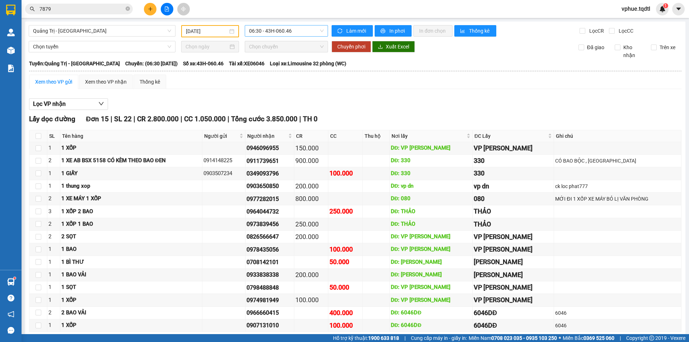
click at [270, 30] on span "06:30 - 43H-060.46" at bounding box center [286, 30] width 75 height 11
click at [295, 70] on div "13:51 - 43H-060.14" at bounding box center [275, 68] width 56 height 8
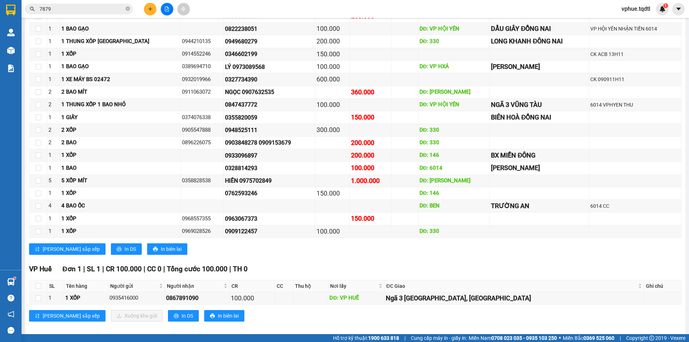
scroll to position [427, 0]
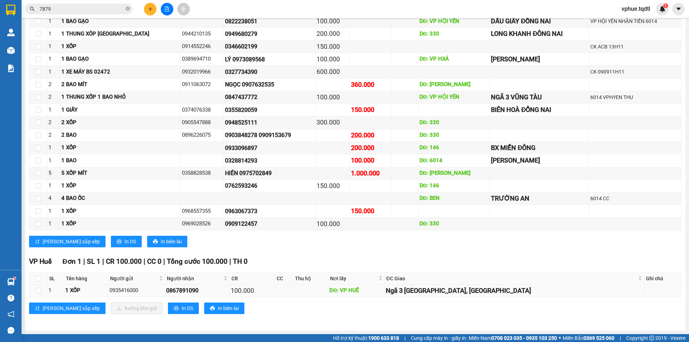
click at [274, 294] on div "100.000" at bounding box center [252, 291] width 43 height 10
click at [383, 293] on div "DĐ: VP HUẾ" at bounding box center [356, 290] width 53 height 9
drag, startPoint x: 400, startPoint y: 293, endPoint x: 417, endPoint y: 293, distance: 16.9
click at [383, 293] on div "DĐ: VP HUẾ" at bounding box center [356, 290] width 53 height 9
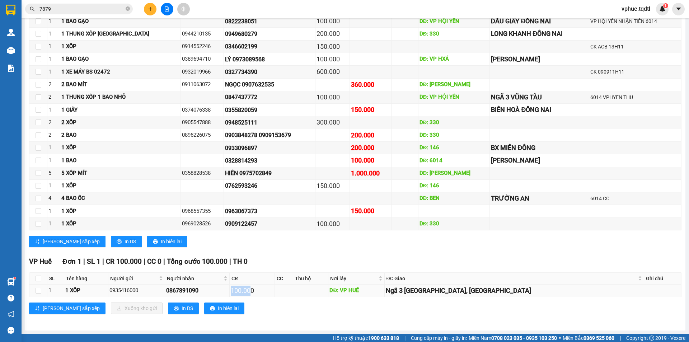
drag, startPoint x: 271, startPoint y: 295, endPoint x: 291, endPoint y: 295, distance: 20.5
click at [274, 295] on div "100.000" at bounding box center [252, 291] width 43 height 10
click at [450, 299] on div "VP Huế Đơn 1 | SL 1 | CR 100.000 | CC 0 | Tổng cước 100.000 | TH 0 SL Tên hàng …" at bounding box center [355, 287] width 653 height 63
click at [510, 295] on div "Ngã 3 [GEOGRAPHIC_DATA], [GEOGRAPHIC_DATA]" at bounding box center [514, 291] width 257 height 10
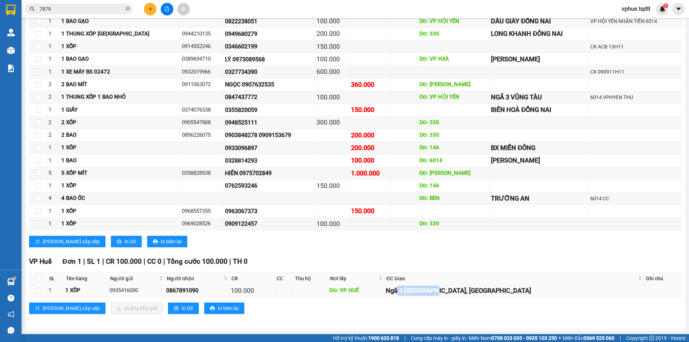
click at [510, 295] on div "Ngã 3 [GEOGRAPHIC_DATA], [GEOGRAPHIC_DATA]" at bounding box center [514, 291] width 257 height 10
drag, startPoint x: 500, startPoint y: 297, endPoint x: 518, endPoint y: 293, distance: 18.6
click at [518, 293] on td "Ngã 3 [GEOGRAPHIC_DATA], [GEOGRAPHIC_DATA]" at bounding box center [515, 291] width 260 height 13
click at [518, 293] on div "Ngã 3 [GEOGRAPHIC_DATA], [GEOGRAPHIC_DATA]" at bounding box center [514, 291] width 257 height 10
drag, startPoint x: 263, startPoint y: 289, endPoint x: 293, endPoint y: 290, distance: 30.5
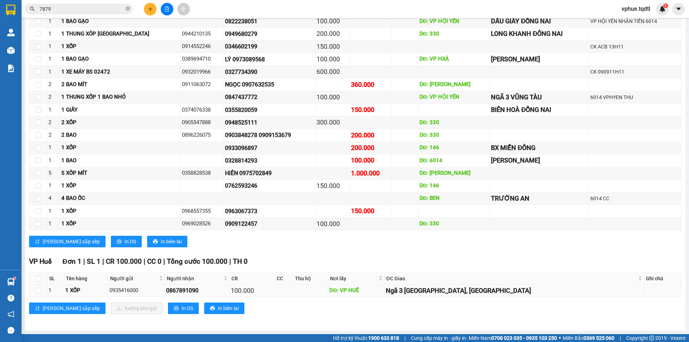
click at [293, 290] on tr "1 1 XỐP 0935416000 0867891090 100.000 DĐ: VP HUẾ [GEOGRAPHIC_DATA], [GEOGRAPHIC…" at bounding box center [355, 291] width 652 height 13
click at [274, 290] on div "100.000" at bounding box center [252, 291] width 43 height 10
drag, startPoint x: 398, startPoint y: 291, endPoint x: 414, endPoint y: 291, distance: 15.4
click at [383, 291] on div "DĐ: VP HUẾ" at bounding box center [356, 290] width 53 height 9
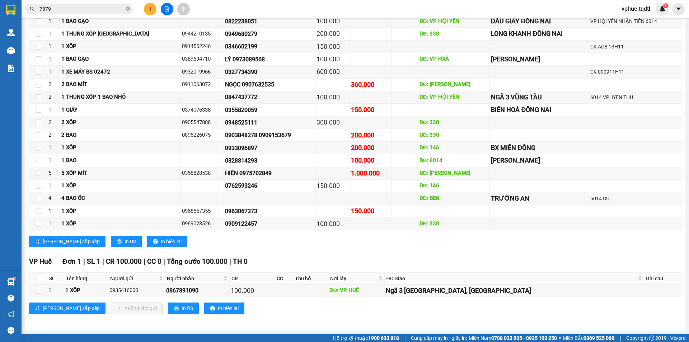
click at [471, 299] on div "VP Huế Đơn 1 | SL 1 | CR 100.000 | CC 0 | Tổng cước 100.000 | TH 0 SL Tên hàng …" at bounding box center [355, 287] width 653 height 63
drag, startPoint x: 462, startPoint y: 295, endPoint x: 523, endPoint y: 297, distance: 61.4
click at [523, 297] on td "Ngã 3 [GEOGRAPHIC_DATA], [GEOGRAPHIC_DATA]" at bounding box center [515, 291] width 260 height 13
drag, startPoint x: 200, startPoint y: 291, endPoint x: 223, endPoint y: 291, distance: 23.3
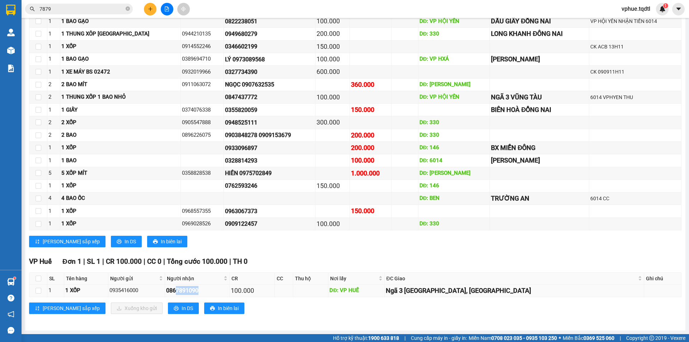
click at [223, 291] on div "0867891090" at bounding box center [197, 290] width 62 height 9
click at [328, 288] on td at bounding box center [310, 291] width 35 height 13
click at [524, 284] on table "SL Tên hàng Người gửi Người nhận CR CC Thu hộ Nơi lấy ĐC Giao Ghi chú Ký nhận 1…" at bounding box center [355, 284] width 652 height 25
click at [524, 283] on div "ĐC Giao" at bounding box center [515, 279] width 256 height 8
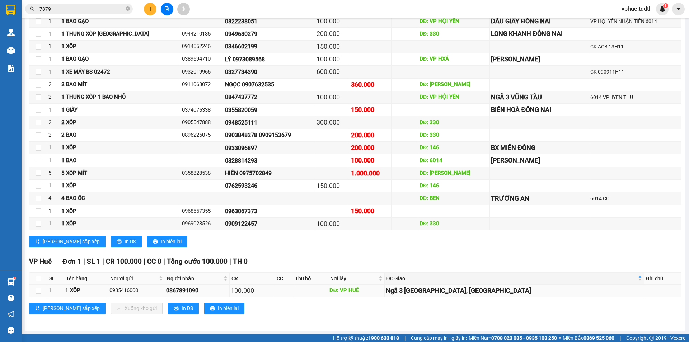
click at [511, 293] on div "Ngã 3 [GEOGRAPHIC_DATA], [GEOGRAPHIC_DATA]" at bounding box center [514, 291] width 257 height 10
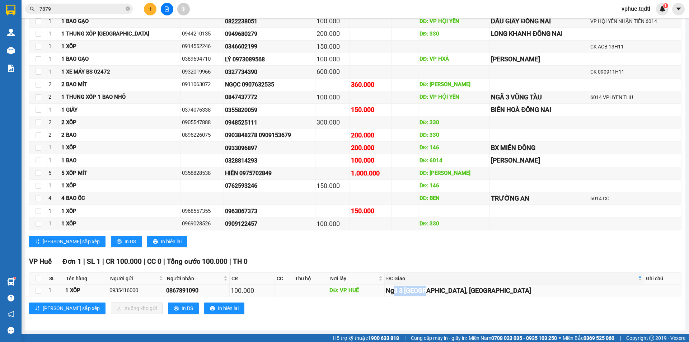
drag, startPoint x: 467, startPoint y: 294, endPoint x: 498, endPoint y: 293, distance: 30.9
click at [498, 293] on div "Ngã 3 [GEOGRAPHIC_DATA], [GEOGRAPHIC_DATA]" at bounding box center [514, 291] width 257 height 10
drag, startPoint x: 509, startPoint y: 291, endPoint x: 523, endPoint y: 291, distance: 13.3
click at [523, 291] on div "Ngã 3 [GEOGRAPHIC_DATA], [GEOGRAPHIC_DATA]" at bounding box center [514, 291] width 257 height 10
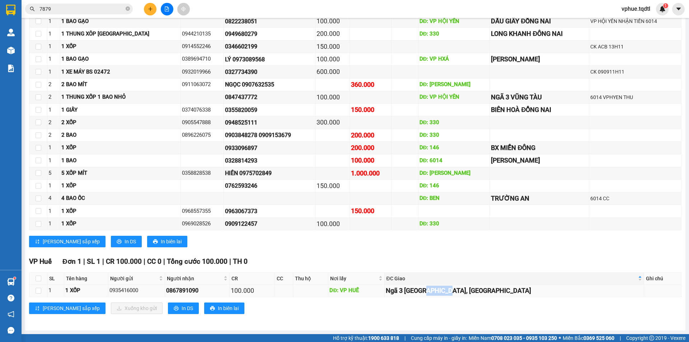
click at [523, 291] on div "Ngã 3 [GEOGRAPHIC_DATA], [GEOGRAPHIC_DATA]" at bounding box center [514, 291] width 257 height 10
drag, startPoint x: 460, startPoint y: 293, endPoint x: 528, endPoint y: 295, distance: 68.2
click at [528, 295] on div "Ngã 3 [GEOGRAPHIC_DATA], [GEOGRAPHIC_DATA]" at bounding box center [514, 291] width 257 height 10
drag, startPoint x: 272, startPoint y: 298, endPoint x: 281, endPoint y: 294, distance: 9.3
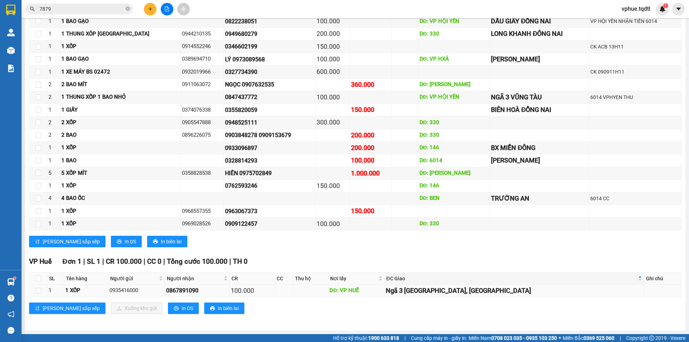
click at [281, 294] on div "VP Huế Đơn 1 | SL 1 | CR 100.000 | CC 0 | Tổng cước 100.000 | TH 0 SL Tên hàng …" at bounding box center [355, 287] width 653 height 63
drag, startPoint x: 280, startPoint y: 293, endPoint x: 293, endPoint y: 294, distance: 13.7
click at [274, 294] on div "100.000" at bounding box center [252, 291] width 43 height 10
drag, startPoint x: 404, startPoint y: 290, endPoint x: 412, endPoint y: 290, distance: 7.6
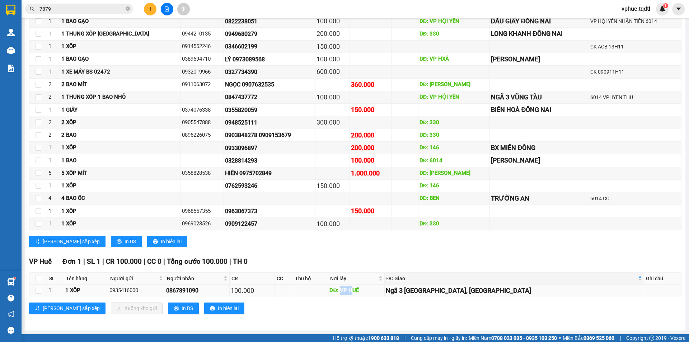
click at [383, 290] on div "DĐ: VP HUẾ" at bounding box center [356, 290] width 53 height 9
drag, startPoint x: 398, startPoint y: 292, endPoint x: 407, endPoint y: 292, distance: 9.7
click at [383, 292] on div "DĐ: VP HUẾ" at bounding box center [356, 290] width 53 height 9
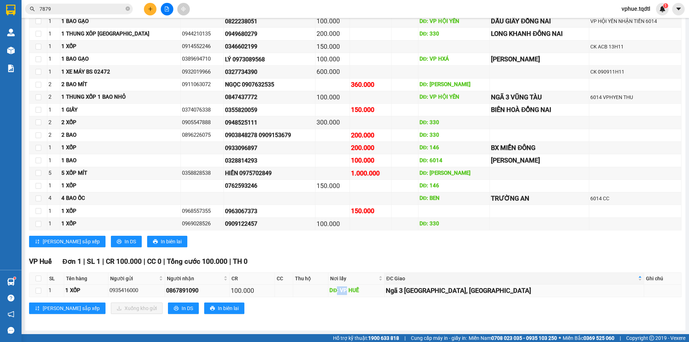
drag, startPoint x: 396, startPoint y: 294, endPoint x: 406, endPoint y: 293, distance: 9.7
click at [383, 293] on div "DĐ: VP HUẾ" at bounding box center [356, 290] width 53 height 9
drag, startPoint x: 271, startPoint y: 289, endPoint x: 285, endPoint y: 290, distance: 13.3
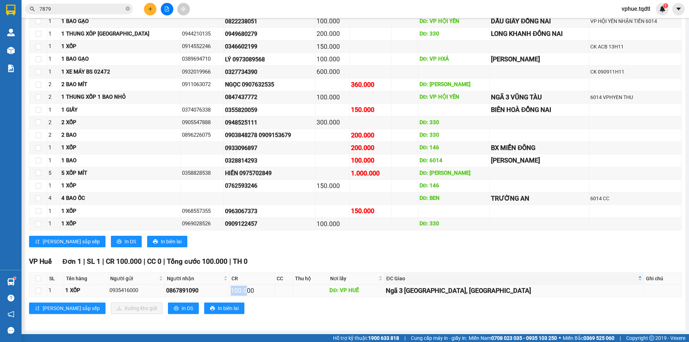
click at [274, 290] on div "100.000" at bounding box center [252, 291] width 43 height 10
drag, startPoint x: 286, startPoint y: 292, endPoint x: 293, endPoint y: 292, distance: 7.5
click at [274, 292] on div "100.000" at bounding box center [252, 291] width 43 height 10
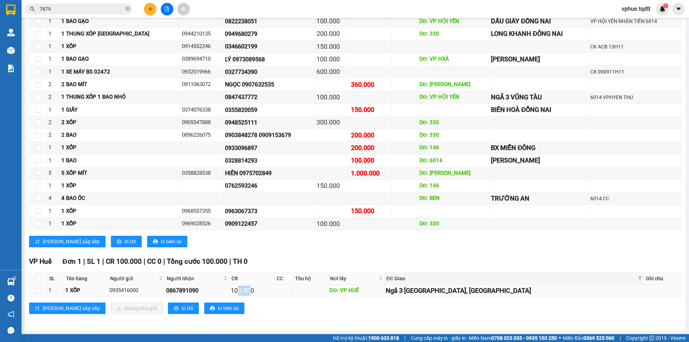
drag, startPoint x: 279, startPoint y: 294, endPoint x: 289, endPoint y: 293, distance: 10.6
click at [274, 293] on div "100.000" at bounding box center [252, 291] width 43 height 10
click at [274, 294] on div "100.000" at bounding box center [252, 291] width 43 height 10
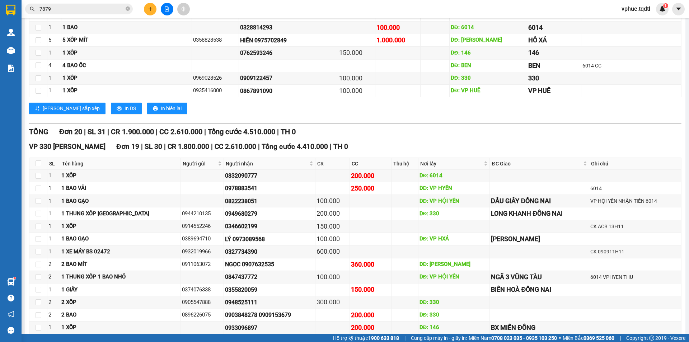
scroll to position [0, 0]
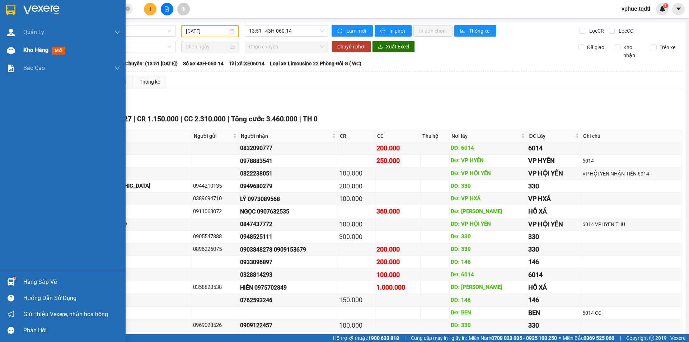
click at [9, 47] on img at bounding box center [11, 51] width 8 height 8
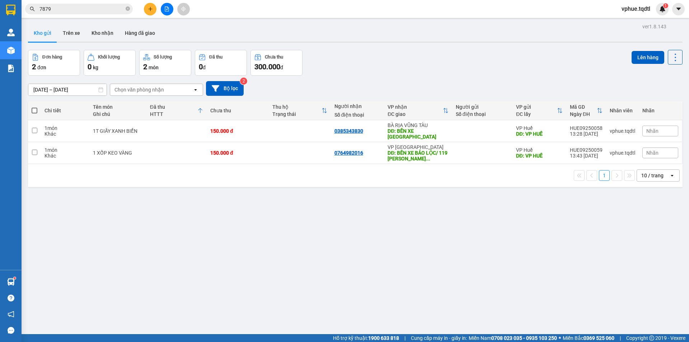
click at [176, 6] on div at bounding box center [167, 9] width 54 height 13
click at [174, 8] on div at bounding box center [167, 9] width 54 height 13
click at [165, 14] on button at bounding box center [167, 9] width 13 height 13
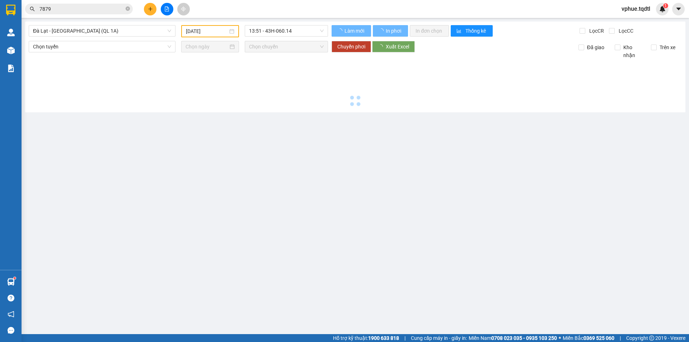
type input "[DATE]"
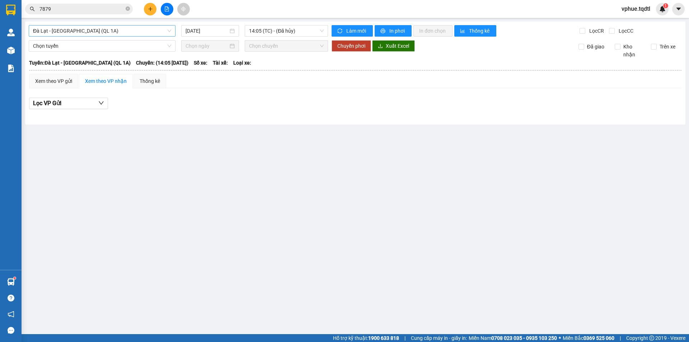
click at [120, 32] on span "Đà Lạt - [GEOGRAPHIC_DATA] (QL 1A)" at bounding box center [102, 30] width 138 height 11
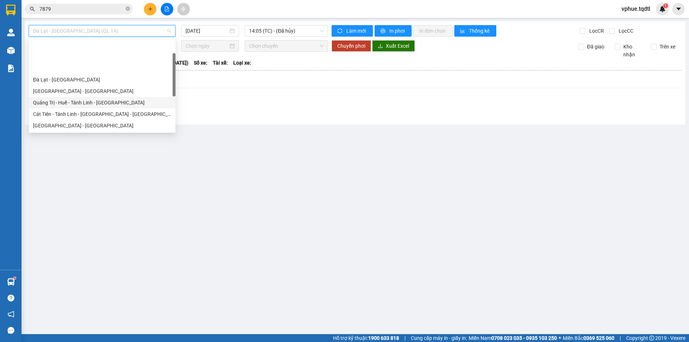
scroll to position [72, 0]
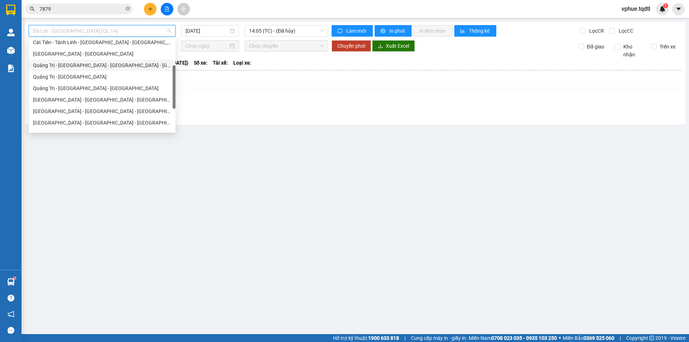
click at [154, 64] on div "Quảng Trị - [GEOGRAPHIC_DATA] - [GEOGRAPHIC_DATA] - [GEOGRAPHIC_DATA]" at bounding box center [102, 65] width 138 height 8
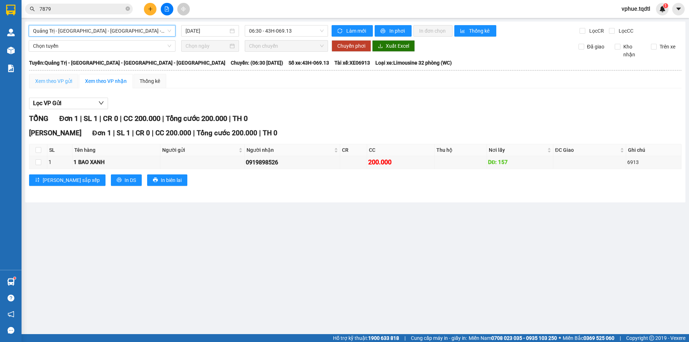
click at [55, 76] on div "Xem theo VP gửi" at bounding box center [53, 81] width 49 height 14
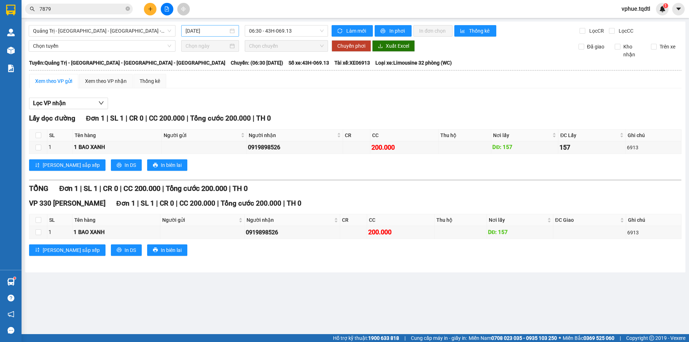
click at [216, 32] on input "[DATE]" at bounding box center [207, 31] width 43 height 8
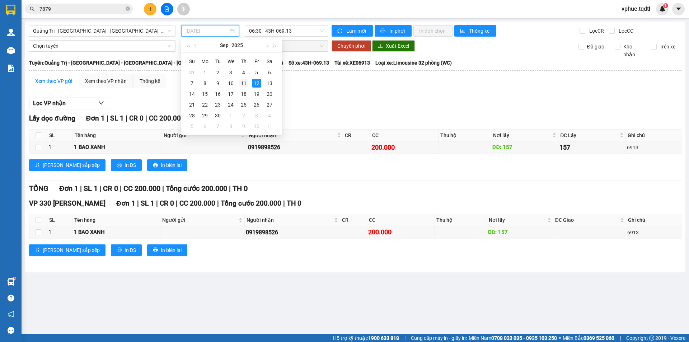
click at [244, 79] on div "11" at bounding box center [243, 83] width 9 height 9
type input "[DATE]"
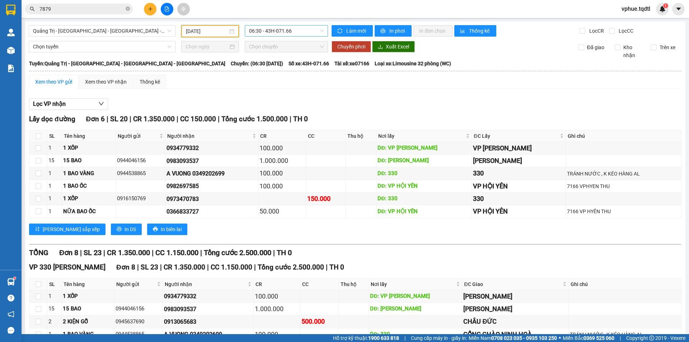
click at [257, 29] on span "06:30 - 43H-071.66" at bounding box center [286, 30] width 75 height 11
click at [267, 79] on div "14:06 - 43H-072.36" at bounding box center [275, 80] width 56 height 8
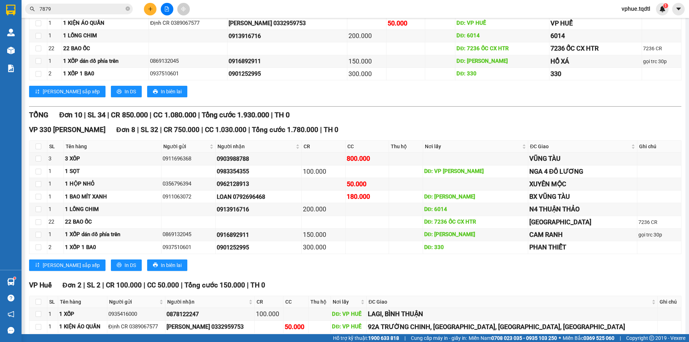
scroll to position [199, 0]
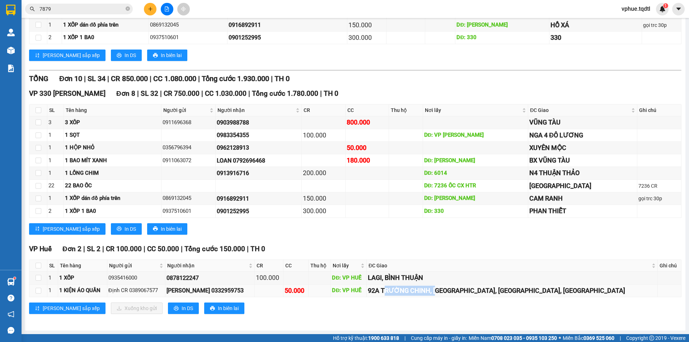
drag, startPoint x: 449, startPoint y: 295, endPoint x: 502, endPoint y: 288, distance: 52.9
click at [502, 288] on div "92A TRƯỜNG CHINH, [GEOGRAPHIC_DATA], [GEOGRAPHIC_DATA], [GEOGRAPHIC_DATA]" at bounding box center [512, 291] width 289 height 10
click at [434, 286] on div "92A TRƯỜNG CHINH, [GEOGRAPHIC_DATA], [GEOGRAPHIC_DATA], [GEOGRAPHIC_DATA]" at bounding box center [512, 291] width 289 height 10
drag, startPoint x: 439, startPoint y: 283, endPoint x: 468, endPoint y: 282, distance: 28.7
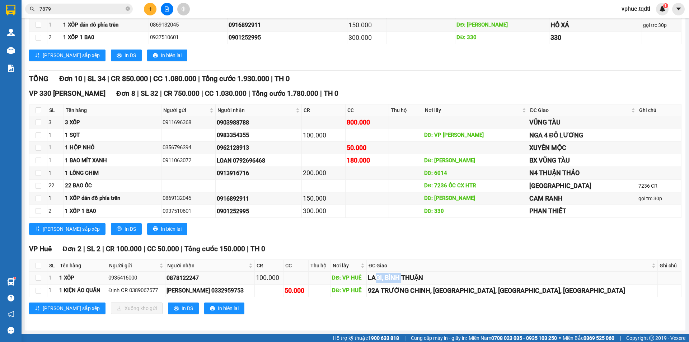
click at [468, 282] on td "LAGI, BÌNH THUẬN" at bounding box center [512, 278] width 291 height 13
click at [468, 282] on div "LAGI, BÌNH THUẬN" at bounding box center [512, 278] width 289 height 10
click at [458, 288] on div "92A TRƯỜNG CHINH, [GEOGRAPHIC_DATA], [GEOGRAPHIC_DATA], [GEOGRAPHIC_DATA]" at bounding box center [512, 291] width 289 height 10
drag, startPoint x: 449, startPoint y: 297, endPoint x: 495, endPoint y: 290, distance: 46.1
click at [495, 290] on td "92A TRƯỜNG CHINH, [GEOGRAPHIC_DATA], [GEOGRAPHIC_DATA], [GEOGRAPHIC_DATA]" at bounding box center [512, 291] width 291 height 13
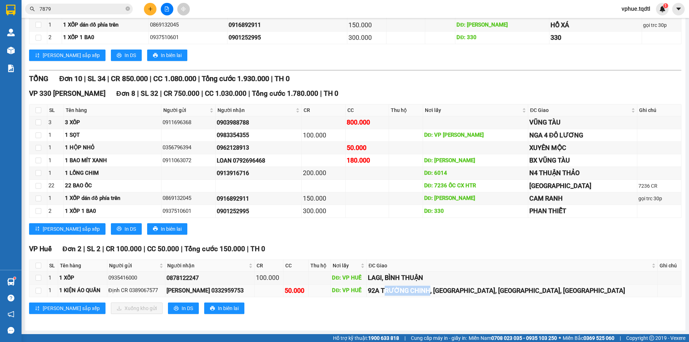
click at [495, 290] on div "92A TRƯỜNG CHINH, [GEOGRAPHIC_DATA], [GEOGRAPHIC_DATA], [GEOGRAPHIC_DATA]" at bounding box center [512, 291] width 289 height 10
drag, startPoint x: 446, startPoint y: 280, endPoint x: 496, endPoint y: 278, distance: 49.9
click at [496, 278] on div "LAGI, BÌNH THUẬN" at bounding box center [512, 278] width 289 height 10
drag, startPoint x: 266, startPoint y: 289, endPoint x: 290, endPoint y: 290, distance: 23.7
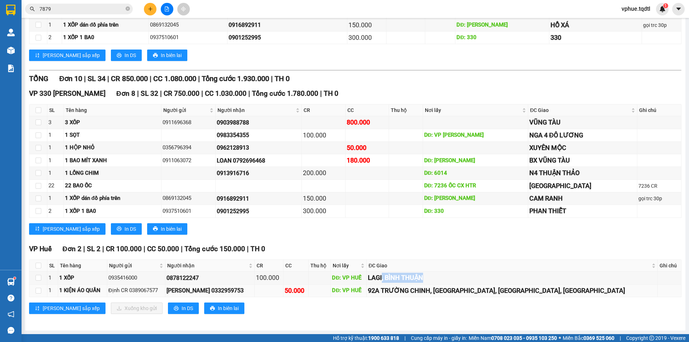
click at [253, 290] on div "[PERSON_NAME] 0332959753" at bounding box center [210, 290] width 87 height 9
drag, startPoint x: 444, startPoint y: 276, endPoint x: 468, endPoint y: 268, distance: 25.0
click at [468, 268] on table "SL Tên hàng Người gửi Người nhận CR CC Thu hộ Nơi lấy ĐC Giao Ghi chú Ký nhận 1…" at bounding box center [355, 279] width 652 height 38
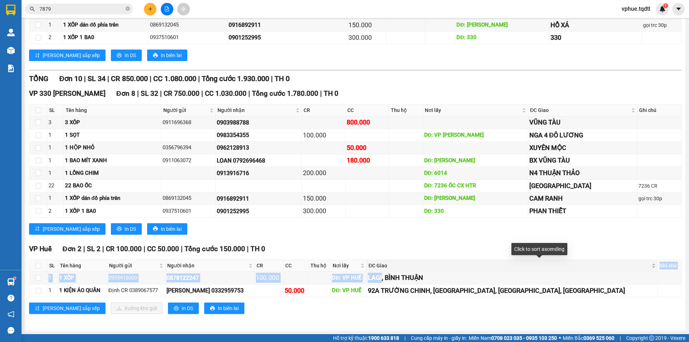
click at [468, 268] on span "ĐC Giao" at bounding box center [510, 266] width 282 height 8
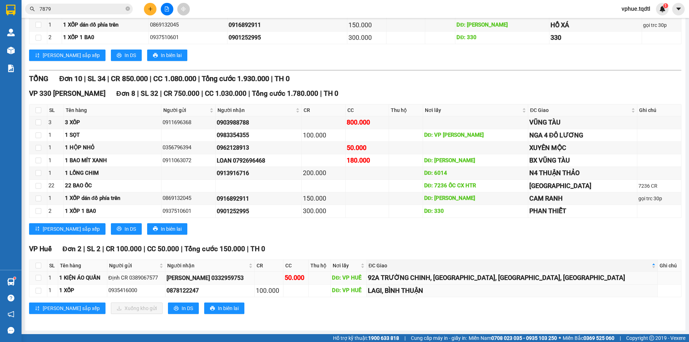
click at [468, 278] on div "92A TRƯỜNG CHINH, [GEOGRAPHIC_DATA], [GEOGRAPHIC_DATA], [GEOGRAPHIC_DATA]" at bounding box center [512, 278] width 289 height 10
click at [448, 262] on span "ĐC Giao" at bounding box center [510, 266] width 282 height 8
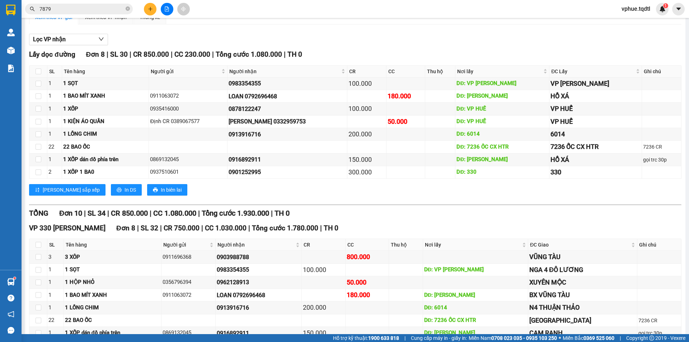
scroll to position [0, 0]
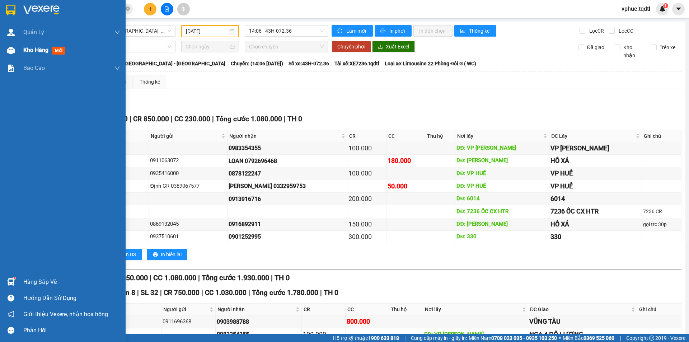
click at [10, 52] on img at bounding box center [11, 51] width 8 height 8
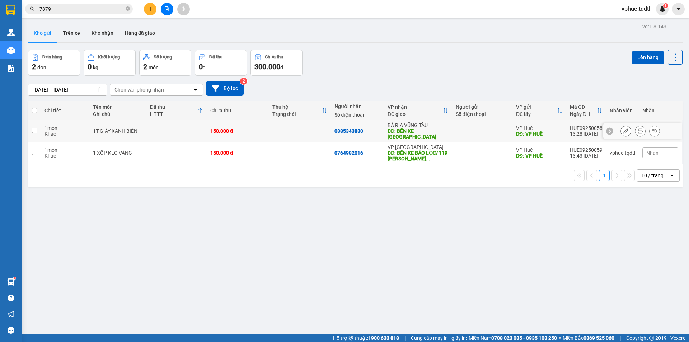
click at [412, 128] on div "DĐ: BẾN XE [GEOGRAPHIC_DATA]" at bounding box center [418, 133] width 61 height 11
checkbox input "true"
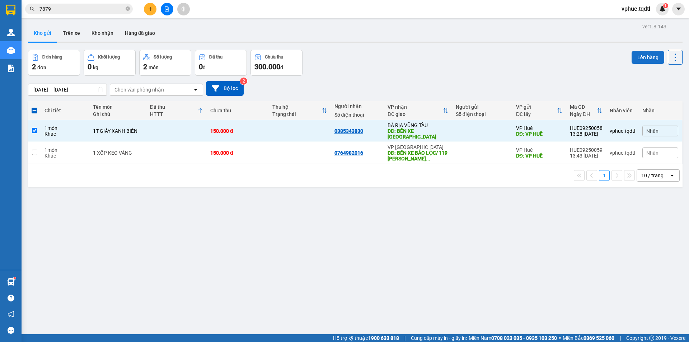
click at [641, 63] on button "Lên hàng" at bounding box center [648, 57] width 33 height 13
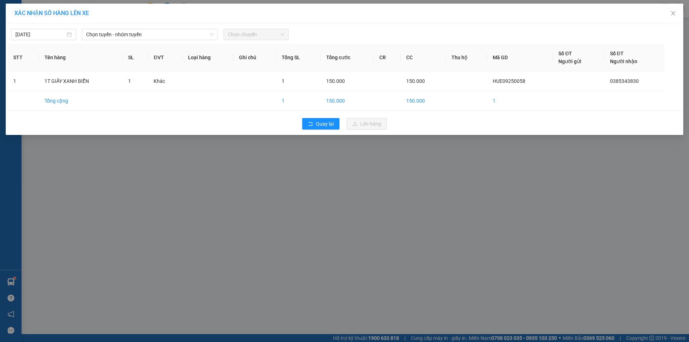
click at [137, 45] on th "SL" at bounding box center [135, 58] width 26 height 28
click at [141, 43] on div "[DATE] Chọn tuyến - nhóm tuyến Chọn chuyến STT Tên hàng SL ĐVT Loại hàng Ghi ch…" at bounding box center [345, 79] width 678 height 112
click at [152, 38] on span "Chọn tuyến - nhóm tuyến" at bounding box center [149, 34] width 127 height 11
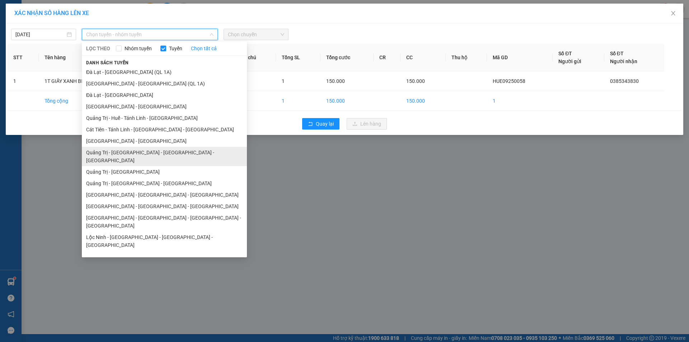
click at [195, 156] on li "Quảng Trị - [GEOGRAPHIC_DATA] - [GEOGRAPHIC_DATA] - [GEOGRAPHIC_DATA]" at bounding box center [164, 156] width 165 height 19
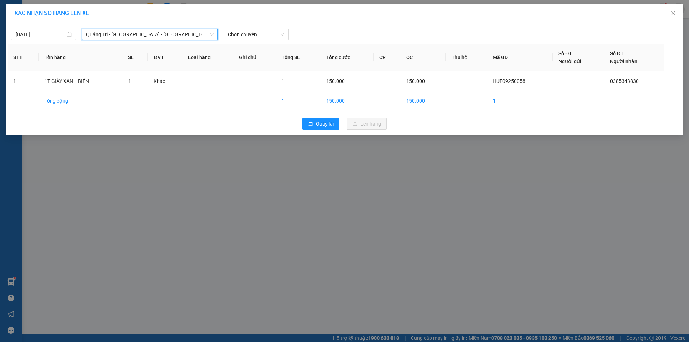
click at [278, 24] on div "[DATE] [GEOGRAPHIC_DATA] - [GEOGRAPHIC_DATA] - [GEOGRAPHIC_DATA] - [GEOGRAPHIC_…" at bounding box center [345, 79] width 678 height 112
click at [277, 28] on div "[DATE] [GEOGRAPHIC_DATA] - [GEOGRAPHIC_DATA] - [GEOGRAPHIC_DATA] - [GEOGRAPHIC_…" at bounding box center [345, 32] width 674 height 15
click at [277, 32] on span "Chọn chuyến" at bounding box center [256, 34] width 56 height 11
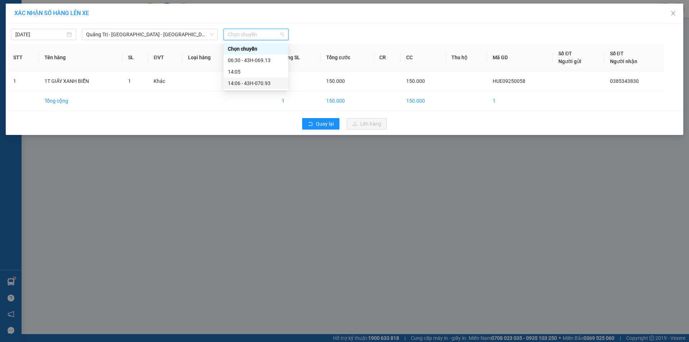
click at [274, 83] on div "14:06 - 43H-070.93" at bounding box center [256, 83] width 56 height 8
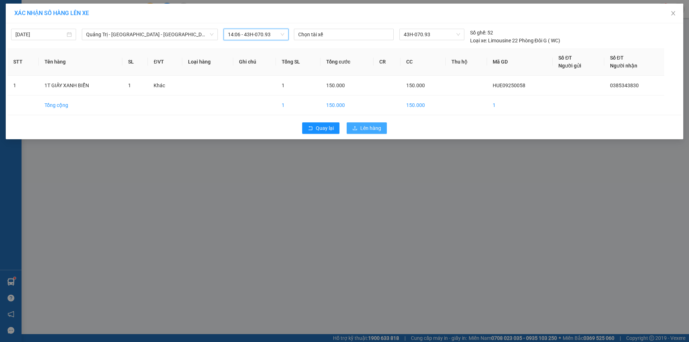
click at [377, 127] on span "Lên hàng" at bounding box center [370, 128] width 21 height 8
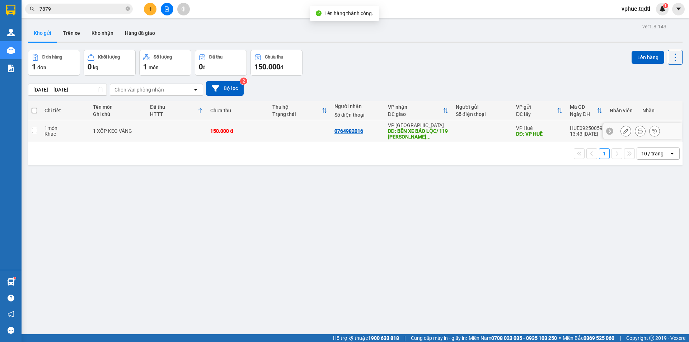
click at [396, 128] on div "DĐ: BẾN XE BẢO LỘC/ 119 [PERSON_NAME] ..." at bounding box center [418, 133] width 61 height 11
checkbox input "true"
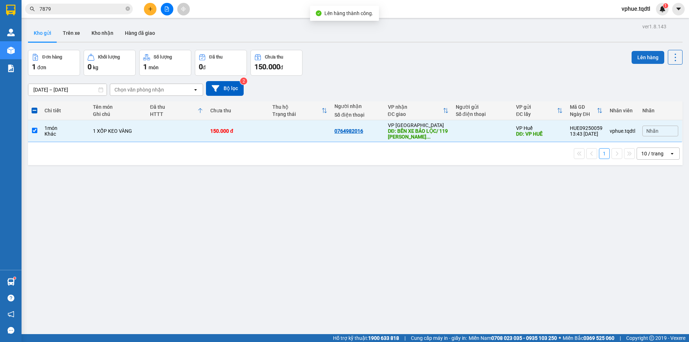
click at [644, 55] on button "Lên hàng" at bounding box center [648, 57] width 33 height 13
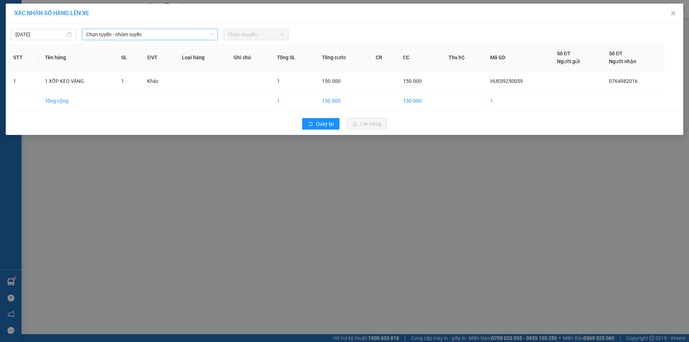
click at [138, 37] on span "Chọn tuyến - nhóm tuyến" at bounding box center [149, 34] width 127 height 11
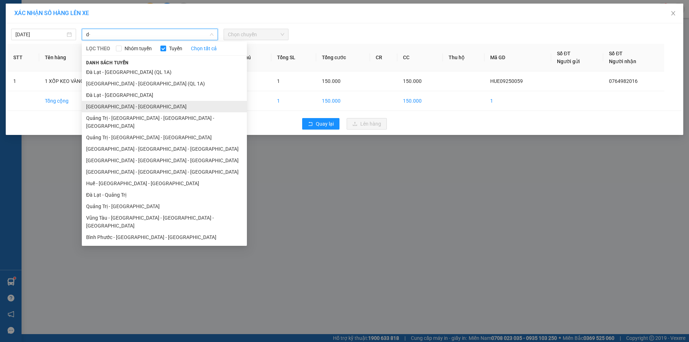
type input "d"
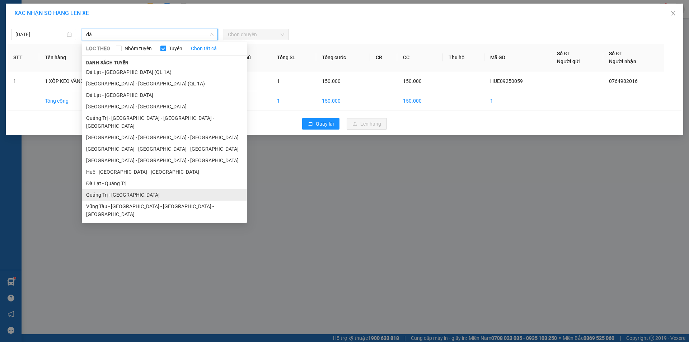
type input "đà"
click at [152, 189] on li "Quảng Trị - [GEOGRAPHIC_DATA]" at bounding box center [164, 194] width 165 height 11
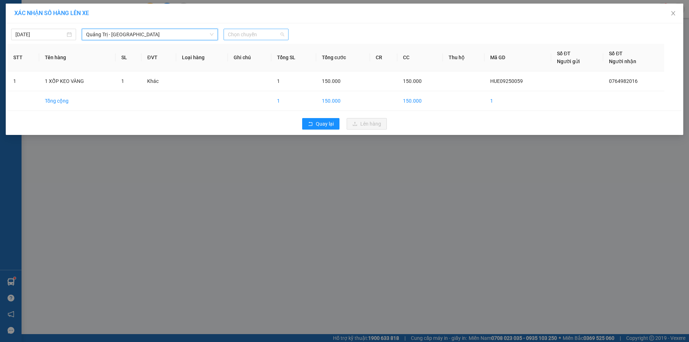
click at [263, 37] on span "Chọn chuyến" at bounding box center [256, 34] width 56 height 11
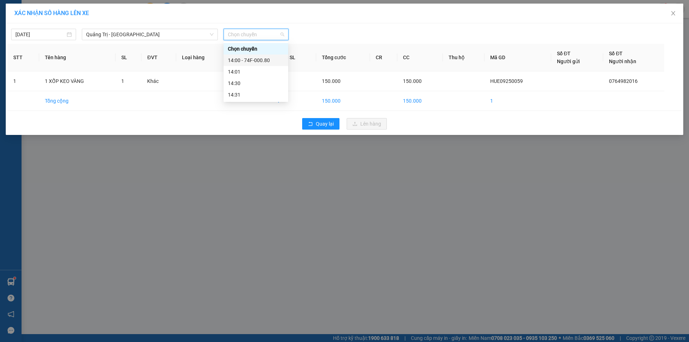
click at [268, 62] on div "14:00 - 74F-000.80" at bounding box center [256, 60] width 56 height 8
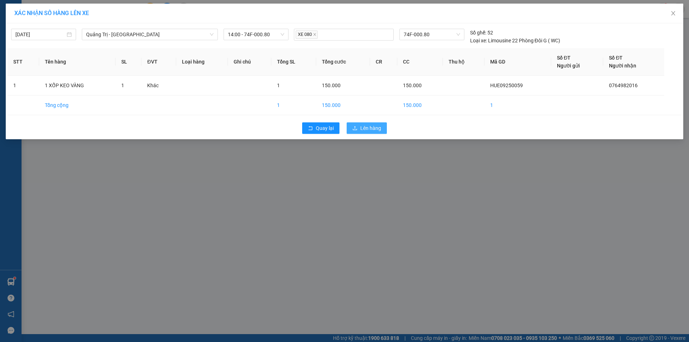
click at [366, 128] on span "Lên hàng" at bounding box center [370, 128] width 21 height 8
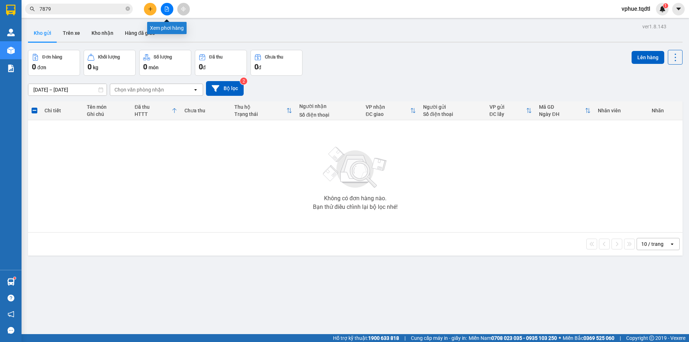
click at [165, 8] on icon "file-add" at bounding box center [166, 8] width 5 height 5
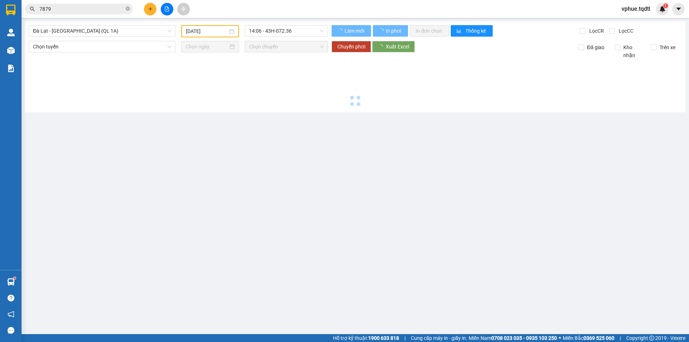
type input "[DATE]"
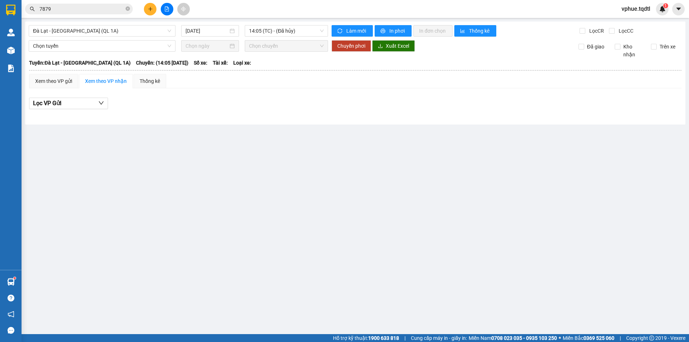
click at [107, 38] on div "[GEOGRAPHIC_DATA] - [GEOGRAPHIC_DATA] (QL 1A) [DATE] 14:05 (TC) - (Đã hủy) Làm …" at bounding box center [355, 73] width 661 height 103
click at [111, 33] on span "Đà Lạt - [GEOGRAPHIC_DATA] (QL 1A)" at bounding box center [102, 30] width 138 height 11
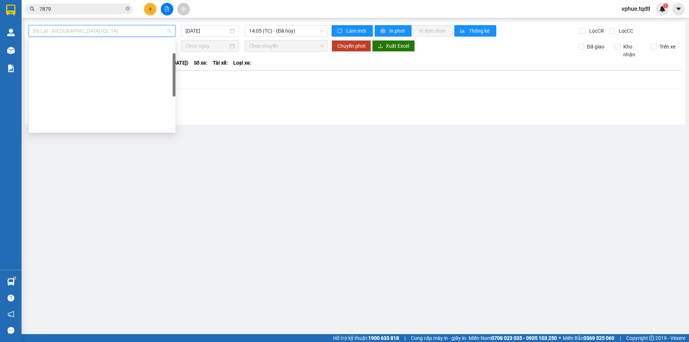
scroll to position [42, 0]
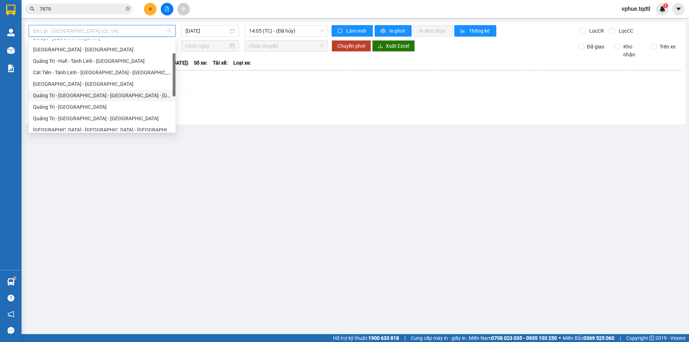
click at [129, 92] on div "Quảng Trị - [GEOGRAPHIC_DATA] - [GEOGRAPHIC_DATA] - [GEOGRAPHIC_DATA]" at bounding box center [102, 96] width 138 height 8
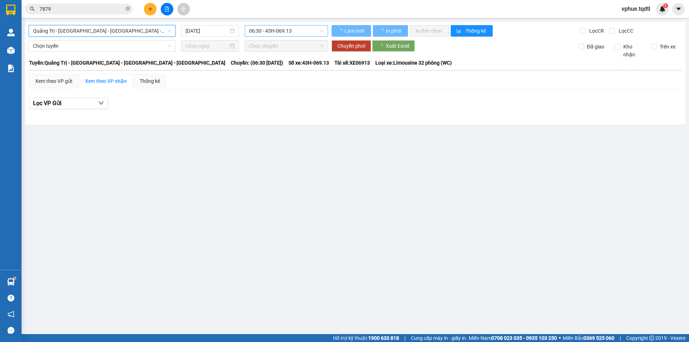
click at [262, 31] on span "06:30 - 43H-069.13" at bounding box center [286, 30] width 75 height 11
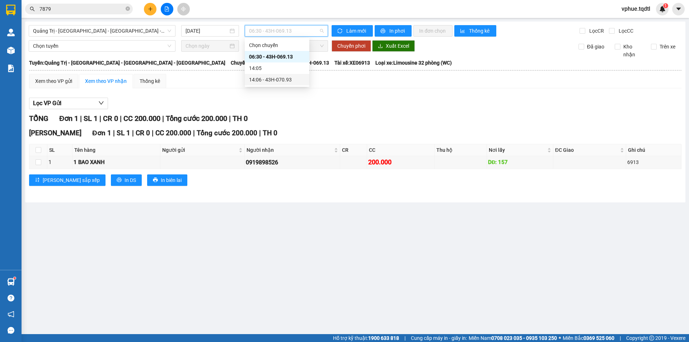
click at [259, 78] on div "14:06 - 43H-070.93" at bounding box center [277, 80] width 56 height 8
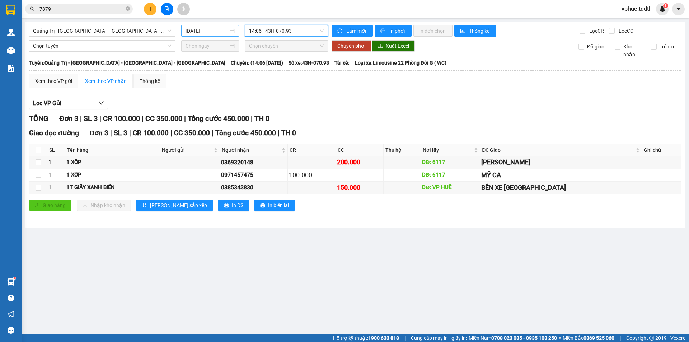
click at [199, 35] on div "[DATE]" at bounding box center [210, 30] width 58 height 11
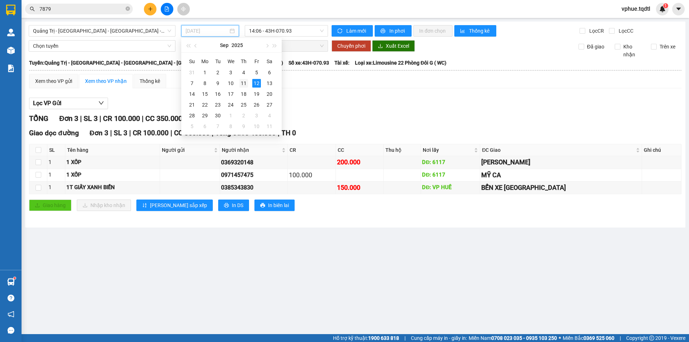
click at [245, 80] on div "11" at bounding box center [243, 83] width 9 height 9
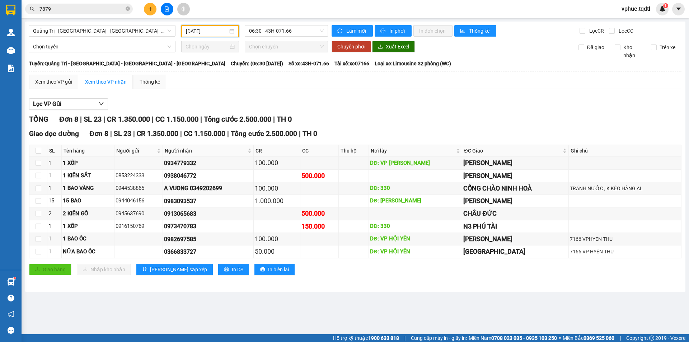
click at [59, 89] on div "Xem theo VP gửi Xem theo VP nhận Thống kê Lọc VP Gửi TỔNG Đơn 8 | SL 23 | CR 1…" at bounding box center [355, 180] width 653 height 210
click at [62, 84] on div "Xem theo VP gửi" at bounding box center [53, 82] width 37 height 8
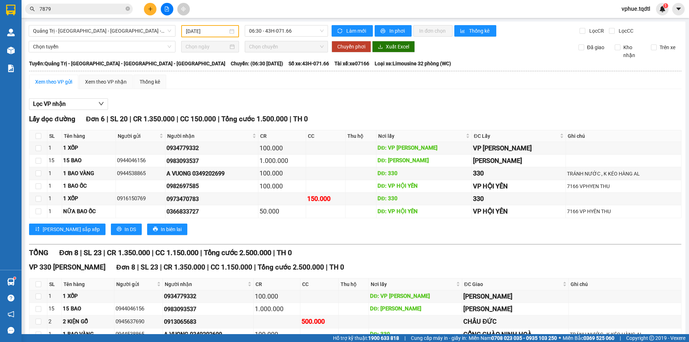
click at [206, 30] on input "[DATE]" at bounding box center [207, 31] width 42 height 8
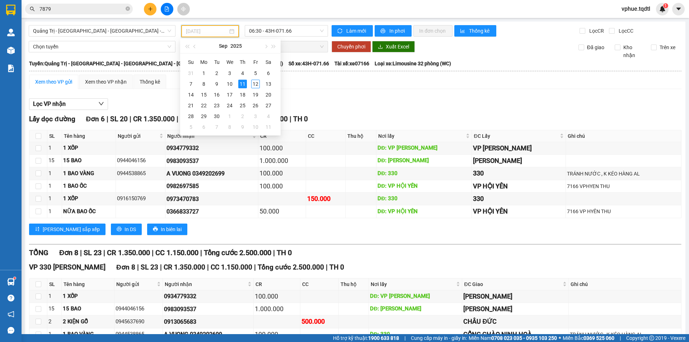
type input "[DATE]"
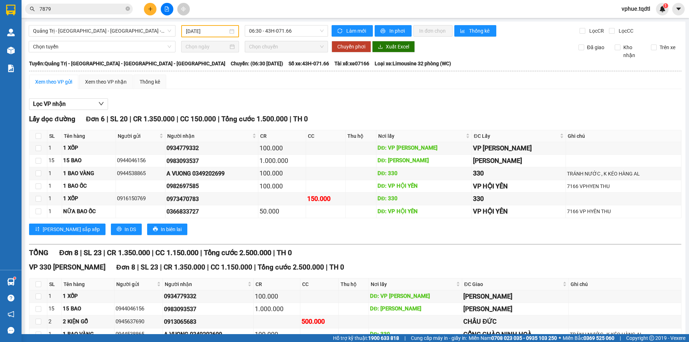
click at [295, 89] on div "Xem theo VP gửi Xem theo VP nhận Thống kê Lọc VP nhận Lấy dọc đường Đơn 6 | SL …" at bounding box center [355, 246] width 653 height 343
click at [267, 21] on main "[GEOGRAPHIC_DATA] - [GEOGRAPHIC_DATA] - [GEOGRAPHIC_DATA] - [GEOGRAPHIC_DATA] […" at bounding box center [344, 167] width 689 height 334
click at [267, 31] on span "06:30 - 43H-071.66" at bounding box center [286, 30] width 75 height 11
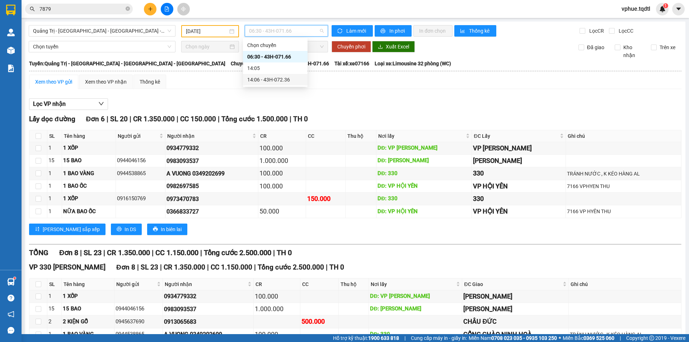
click at [289, 76] on div "14:06 - 43H-072.36" at bounding box center [275, 80] width 56 height 8
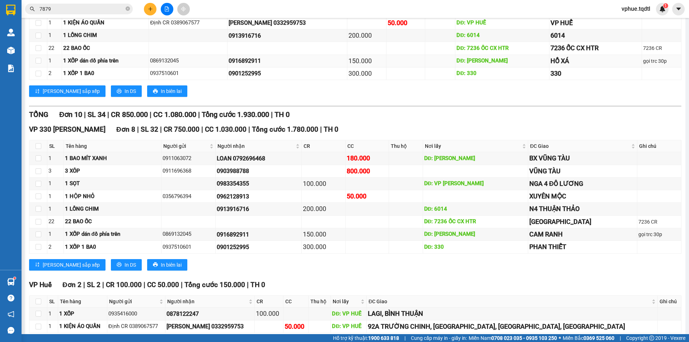
scroll to position [199, 0]
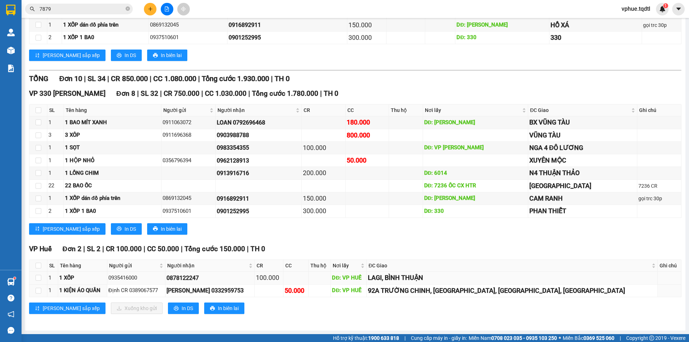
click at [253, 282] on div "0878122247" at bounding box center [210, 278] width 87 height 9
click at [283, 277] on div "100.000" at bounding box center [269, 278] width 27 height 10
click at [308, 283] on td at bounding box center [296, 278] width 25 height 13
click at [307, 288] on div "50.000" at bounding box center [296, 291] width 22 height 10
drag, startPoint x: 342, startPoint y: 288, endPoint x: 352, endPoint y: 289, distance: 10.4
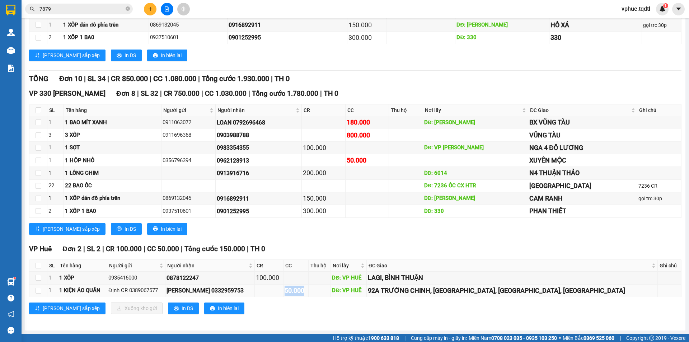
click at [307, 289] on div "50.000" at bounding box center [296, 291] width 22 height 10
click at [429, 279] on tr "1 1 XỐP 0935416000 0878122247 100.000 DĐ: VP HUẾ LAGI, BÌNH THUẬN" at bounding box center [355, 278] width 652 height 13
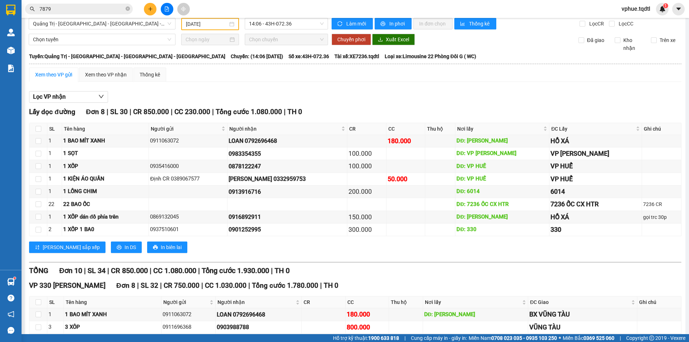
scroll to position [0, 0]
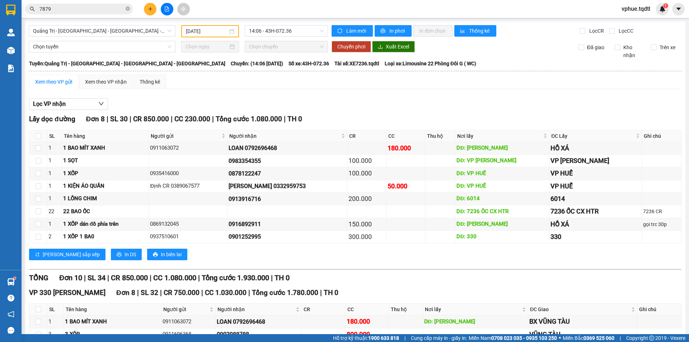
click at [194, 68] on th at bounding box center [355, 71] width 653 height 6
click at [231, 61] on span "Chuyến: (14:06 [DATE])" at bounding box center [257, 64] width 52 height 8
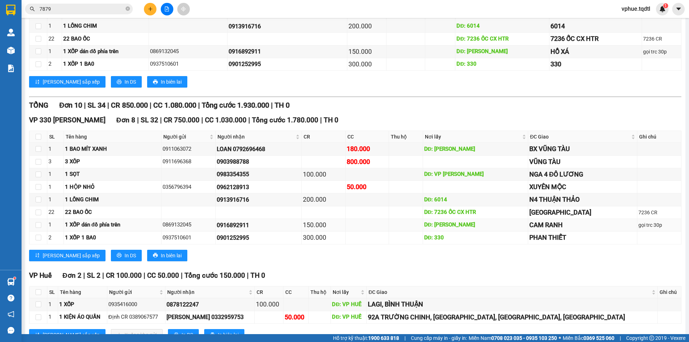
scroll to position [199, 0]
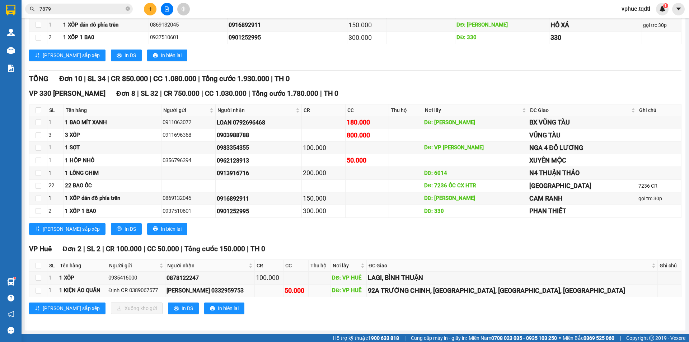
click at [250, 290] on div "[PERSON_NAME] 0332959753" at bounding box center [210, 290] width 87 height 9
drag, startPoint x: 258, startPoint y: 292, endPoint x: 272, endPoint y: 291, distance: 14.4
click at [253, 291] on div "[PERSON_NAME] 0332959753" at bounding box center [210, 290] width 87 height 9
click at [284, 287] on td at bounding box center [269, 291] width 29 height 13
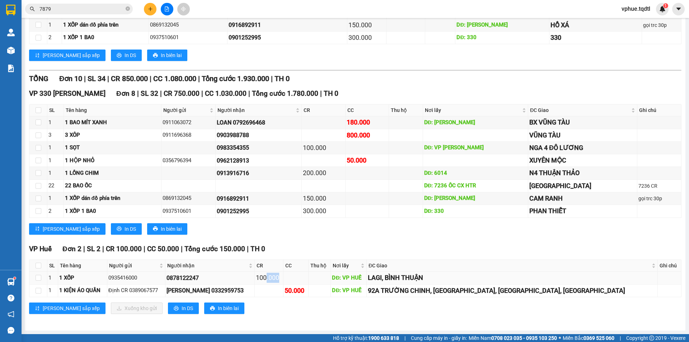
drag, startPoint x: 316, startPoint y: 277, endPoint x: 331, endPoint y: 279, distance: 16.0
click at [283, 279] on div "100.000" at bounding box center [269, 278] width 27 height 10
click at [491, 291] on div "92A TRƯỜNG CHINH, [GEOGRAPHIC_DATA], [GEOGRAPHIC_DATA], [GEOGRAPHIC_DATA]" at bounding box center [512, 291] width 289 height 10
drag, startPoint x: 478, startPoint y: 275, endPoint x: 484, endPoint y: 277, distance: 6.6
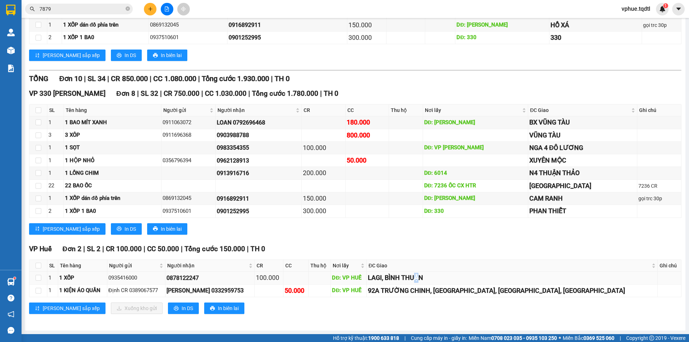
click at [484, 277] on div "LAGI, BÌNH THUẬN" at bounding box center [512, 278] width 289 height 10
click at [472, 291] on div "92A TRƯỜNG CHINH, [GEOGRAPHIC_DATA], [GEOGRAPHIC_DATA], [GEOGRAPHIC_DATA]" at bounding box center [512, 291] width 289 height 10
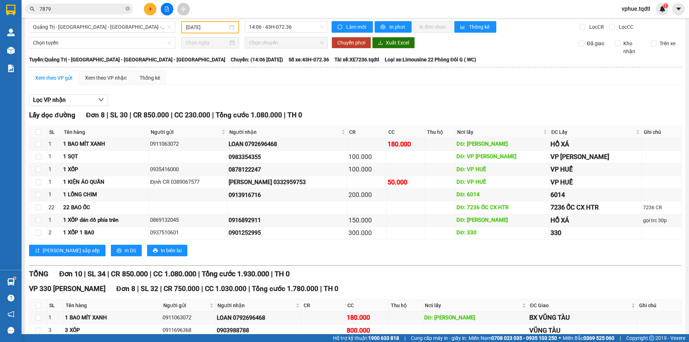
scroll to position [0, 0]
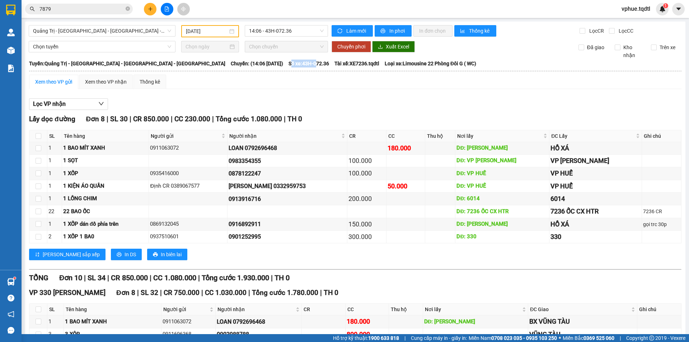
drag, startPoint x: 225, startPoint y: 65, endPoint x: 251, endPoint y: 63, distance: 25.3
click at [289, 63] on span "Số xe: 43H-072.36" at bounding box center [309, 64] width 41 height 8
drag, startPoint x: 251, startPoint y: 63, endPoint x: 264, endPoint y: 63, distance: 13.6
click at [289, 63] on span "Số xe: 43H-072.36" at bounding box center [309, 64] width 41 height 8
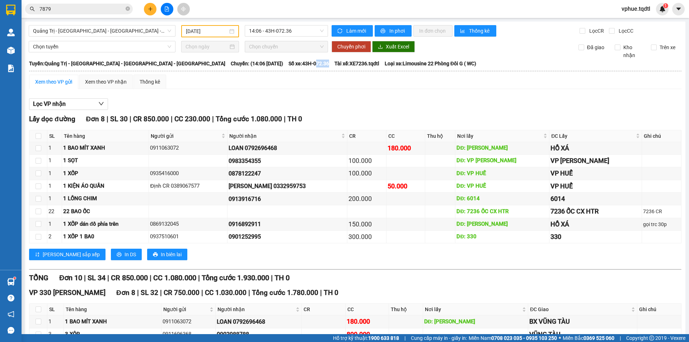
click at [289, 63] on span "Số xe: 43H-072.36" at bounding box center [309, 64] width 41 height 8
drag, startPoint x: 284, startPoint y: 63, endPoint x: 314, endPoint y: 62, distance: 30.2
click at [335, 62] on span "Tài xế: XE7236.tqdtl" at bounding box center [357, 64] width 45 height 8
drag, startPoint x: 332, startPoint y: 62, endPoint x: 375, endPoint y: 67, distance: 43.4
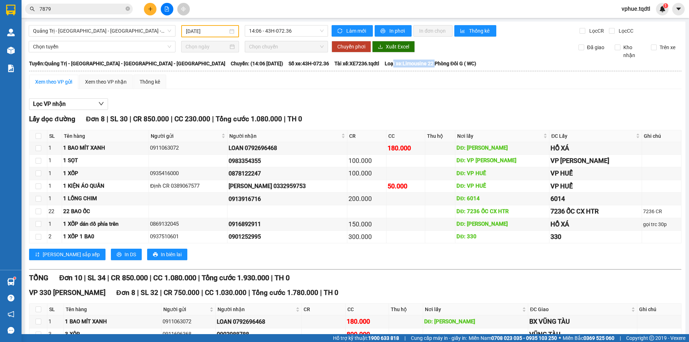
click at [385, 67] on span "Loại xe: Limousine 22 Phòng Đôi G ( WC)" at bounding box center [431, 64] width 92 height 8
click at [385, 66] on span "Loại xe: Limousine 22 Phòng Đôi G ( WC)" at bounding box center [431, 64] width 92 height 8
click at [349, 59] on div "Chọn tuyến Chọn chuyến Chuyển phơi Xuất Excel Đã giao Kho nhận Trên xe" at bounding box center [355, 50] width 653 height 18
drag, startPoint x: 360, startPoint y: 65, endPoint x: 419, endPoint y: 65, distance: 58.9
click at [419, 65] on div "Tuyến: [GEOGRAPHIC_DATA] - [GEOGRAPHIC_DATA] - [GEOGRAPHIC_DATA] - [GEOGRAPHIC_…" at bounding box center [355, 64] width 653 height 8
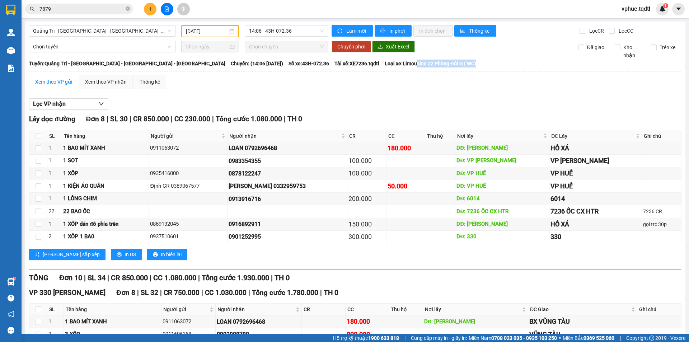
click at [419, 65] on div "Tuyến: [GEOGRAPHIC_DATA] - [GEOGRAPHIC_DATA] - [GEOGRAPHIC_DATA] - [GEOGRAPHIC_…" at bounding box center [355, 64] width 653 height 8
drag, startPoint x: 363, startPoint y: 63, endPoint x: 416, endPoint y: 64, distance: 53.5
click at [416, 64] on span "Loại xe: Limousine 22 Phòng Đôi G ( WC)" at bounding box center [431, 64] width 92 height 8
click at [423, 64] on div "Tuyến: [GEOGRAPHIC_DATA] - [GEOGRAPHIC_DATA] - [GEOGRAPHIC_DATA] - [GEOGRAPHIC_…" at bounding box center [355, 64] width 653 height 8
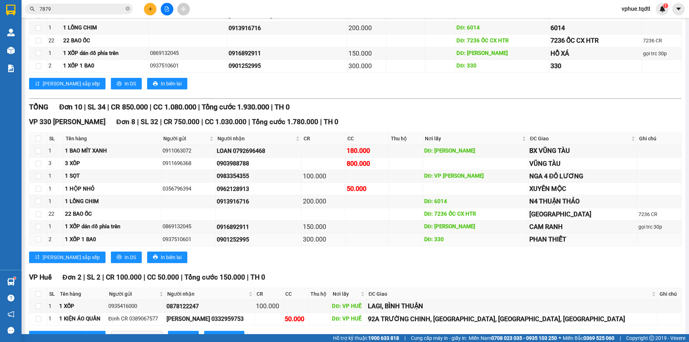
scroll to position [199, 0]
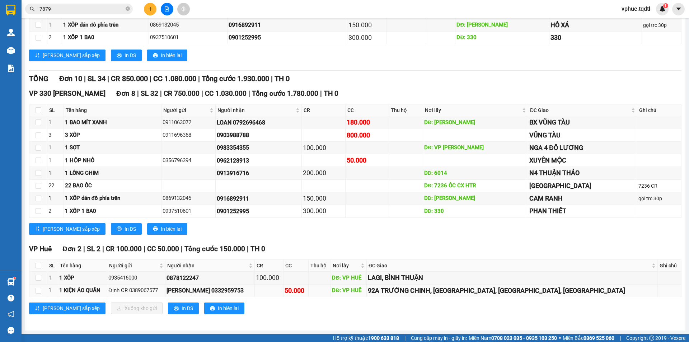
drag, startPoint x: 259, startPoint y: 292, endPoint x: 280, endPoint y: 290, distance: 20.6
click at [253, 290] on div "[PERSON_NAME] 0332959753" at bounding box center [210, 290] width 87 height 9
drag, startPoint x: 402, startPoint y: 291, endPoint x: 425, endPoint y: 291, distance: 23.3
click at [365, 291] on div "DĐ: VP HUẾ" at bounding box center [348, 290] width 33 height 9
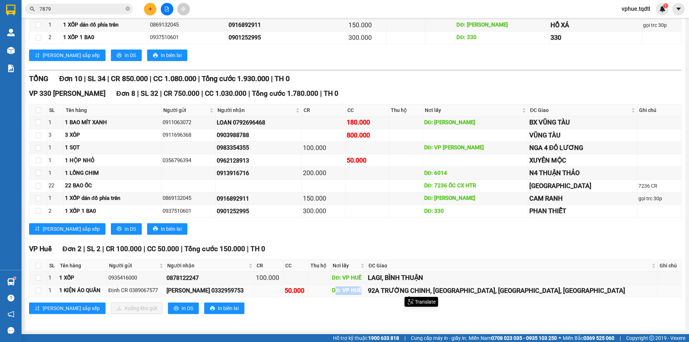
click at [365, 291] on div "DĐ: VP HUẾ" at bounding box center [348, 290] width 33 height 9
drag, startPoint x: 447, startPoint y: 290, endPoint x: 497, endPoint y: 290, distance: 50.6
click at [497, 290] on div "92A TRƯỜNG CHINH, [GEOGRAPHIC_DATA], [GEOGRAPHIC_DATA], [GEOGRAPHIC_DATA]" at bounding box center [512, 291] width 289 height 10
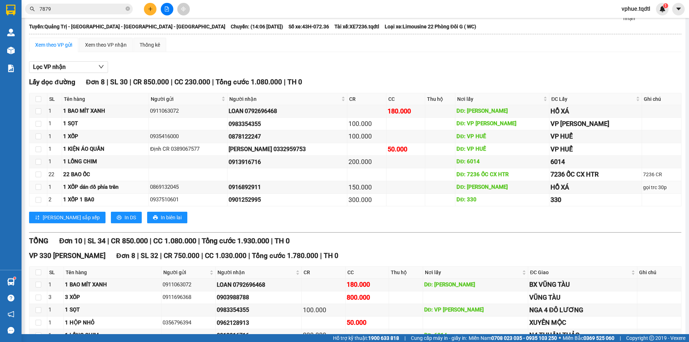
scroll to position [0, 0]
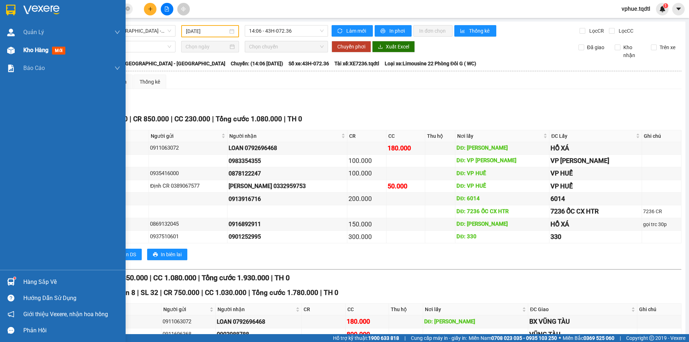
click at [22, 46] on div "Kho hàng mới" at bounding box center [63, 50] width 126 height 18
